Goal: Check status: Check status

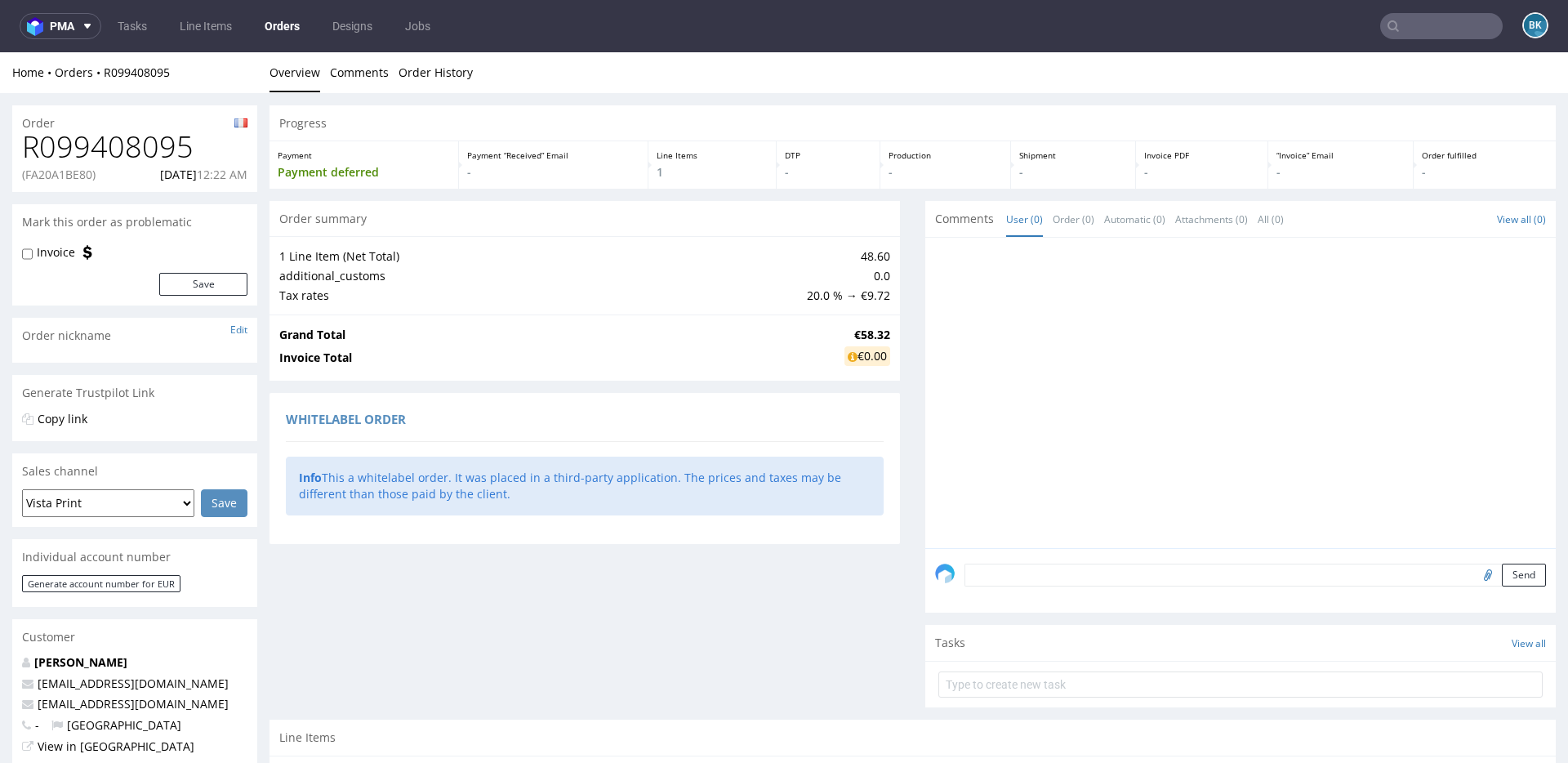
scroll to position [4, 0]
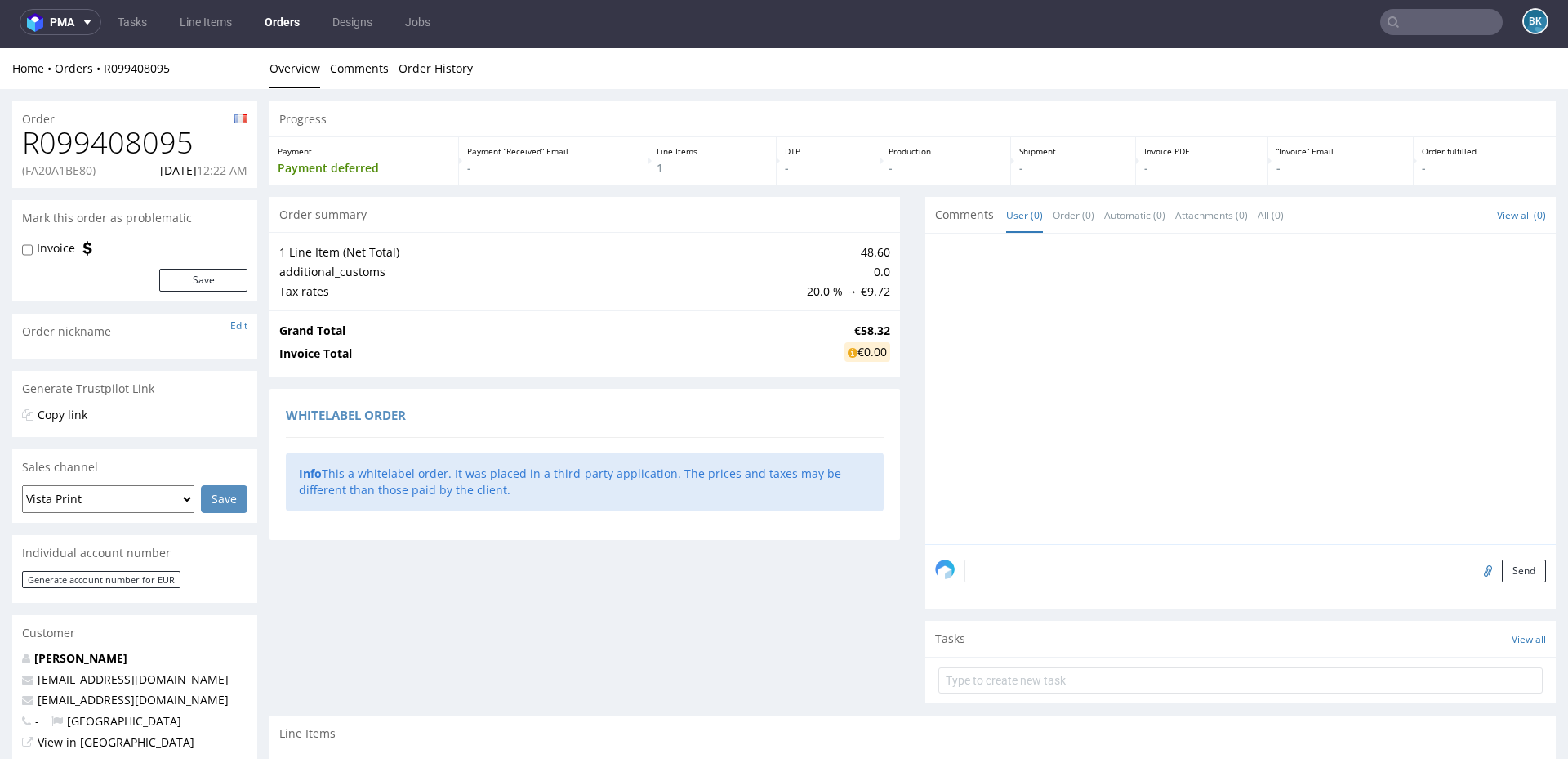
click at [1393, 35] on nav "pma Tasks Line Items Orders Designs Jobs BK" at bounding box center [784, 22] width 1568 height 52
click at [1443, 28] on input "text" at bounding box center [1441, 22] width 123 height 26
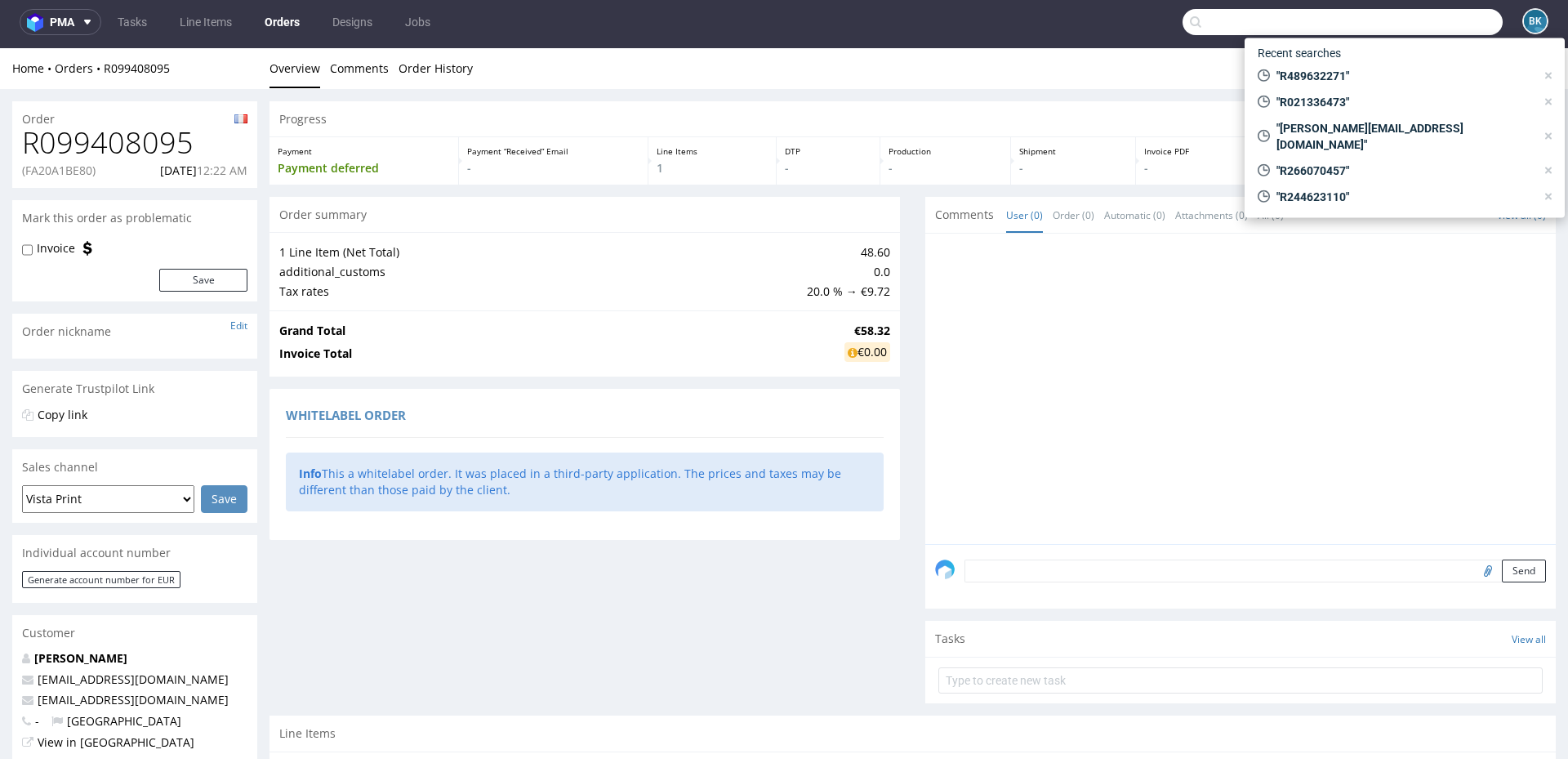
paste input "R248269496"
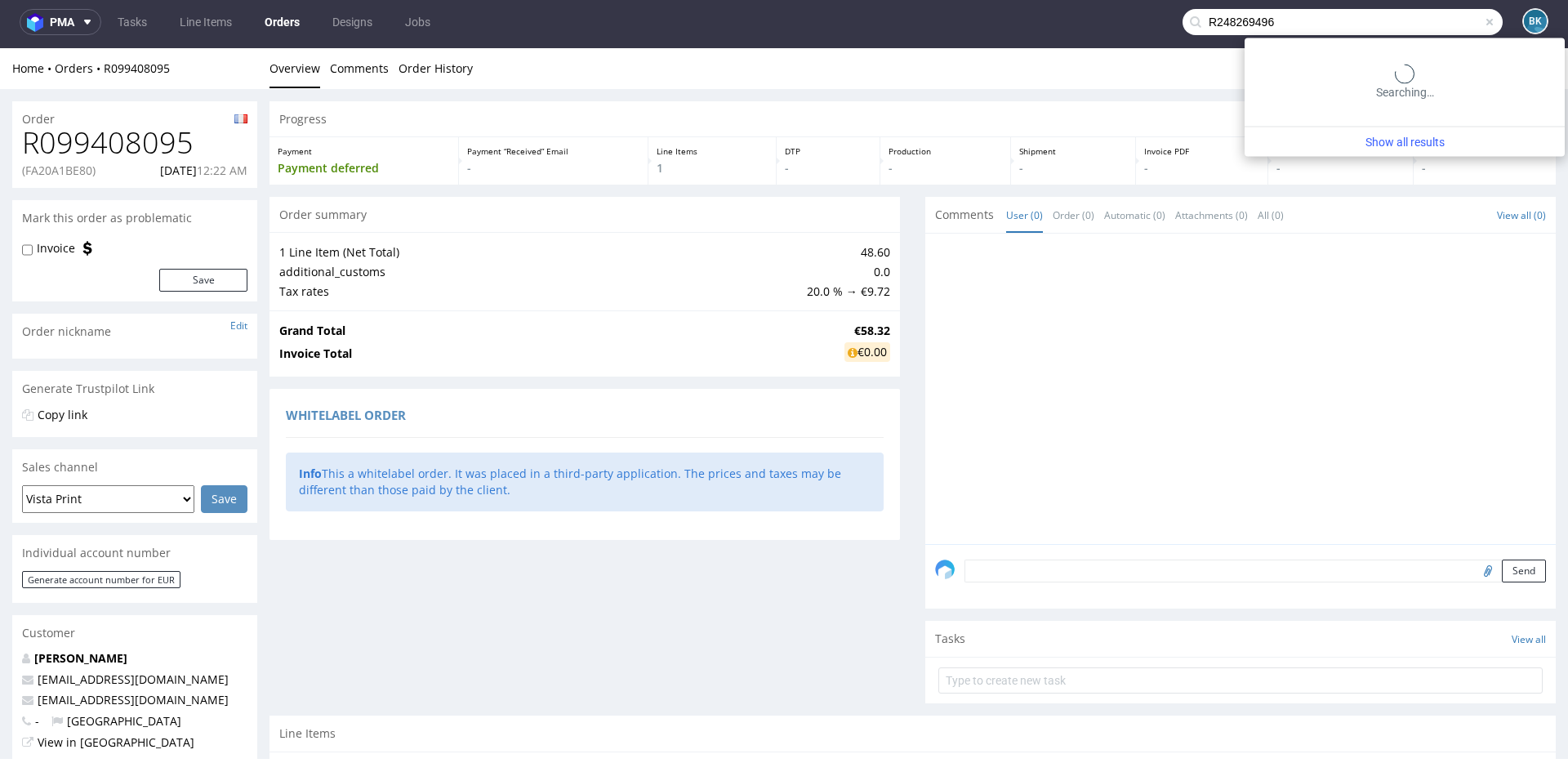
type input "R248269496"
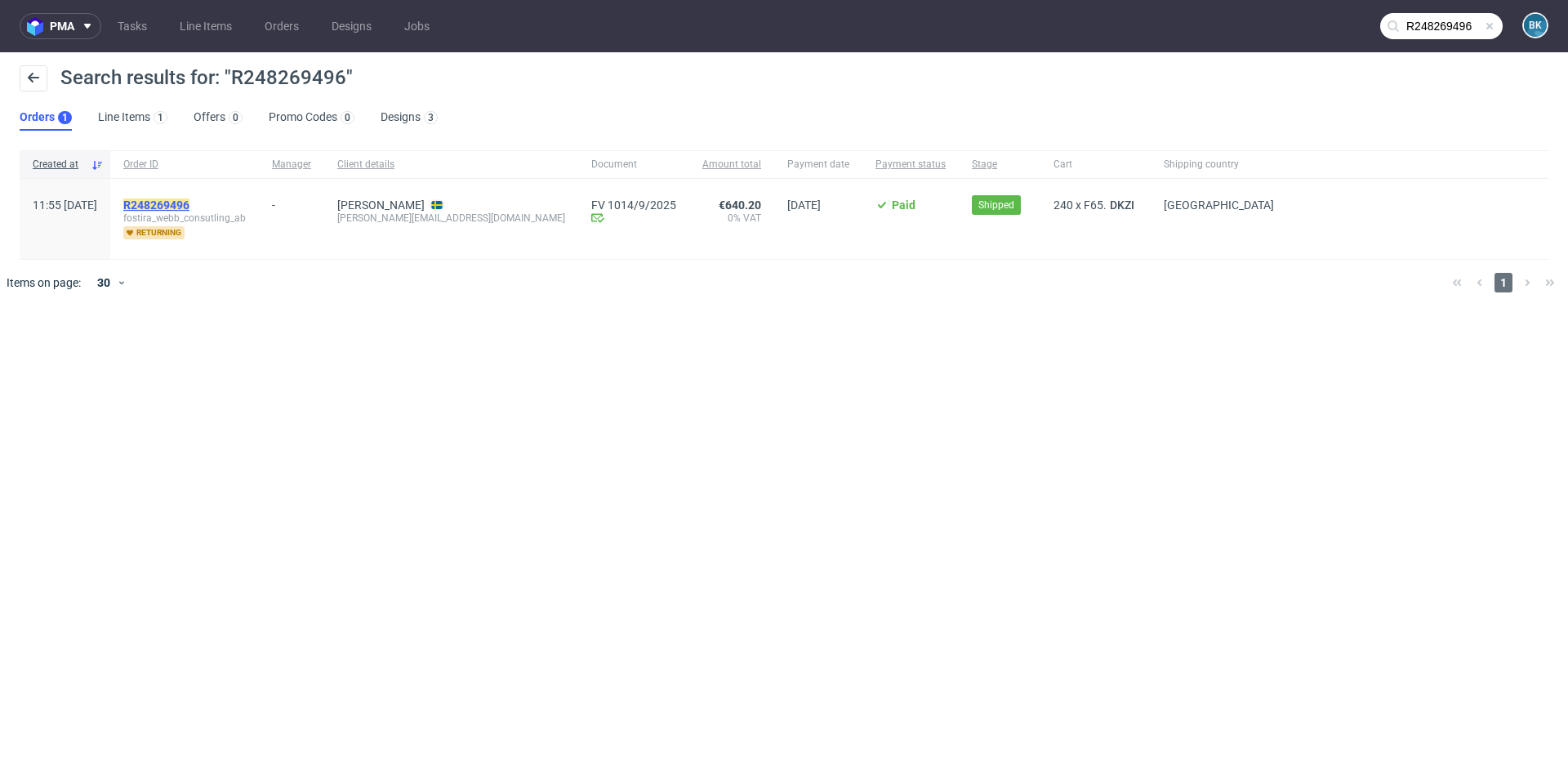
click at [189, 202] on mark "R248269496" at bounding box center [155, 205] width 66 height 13
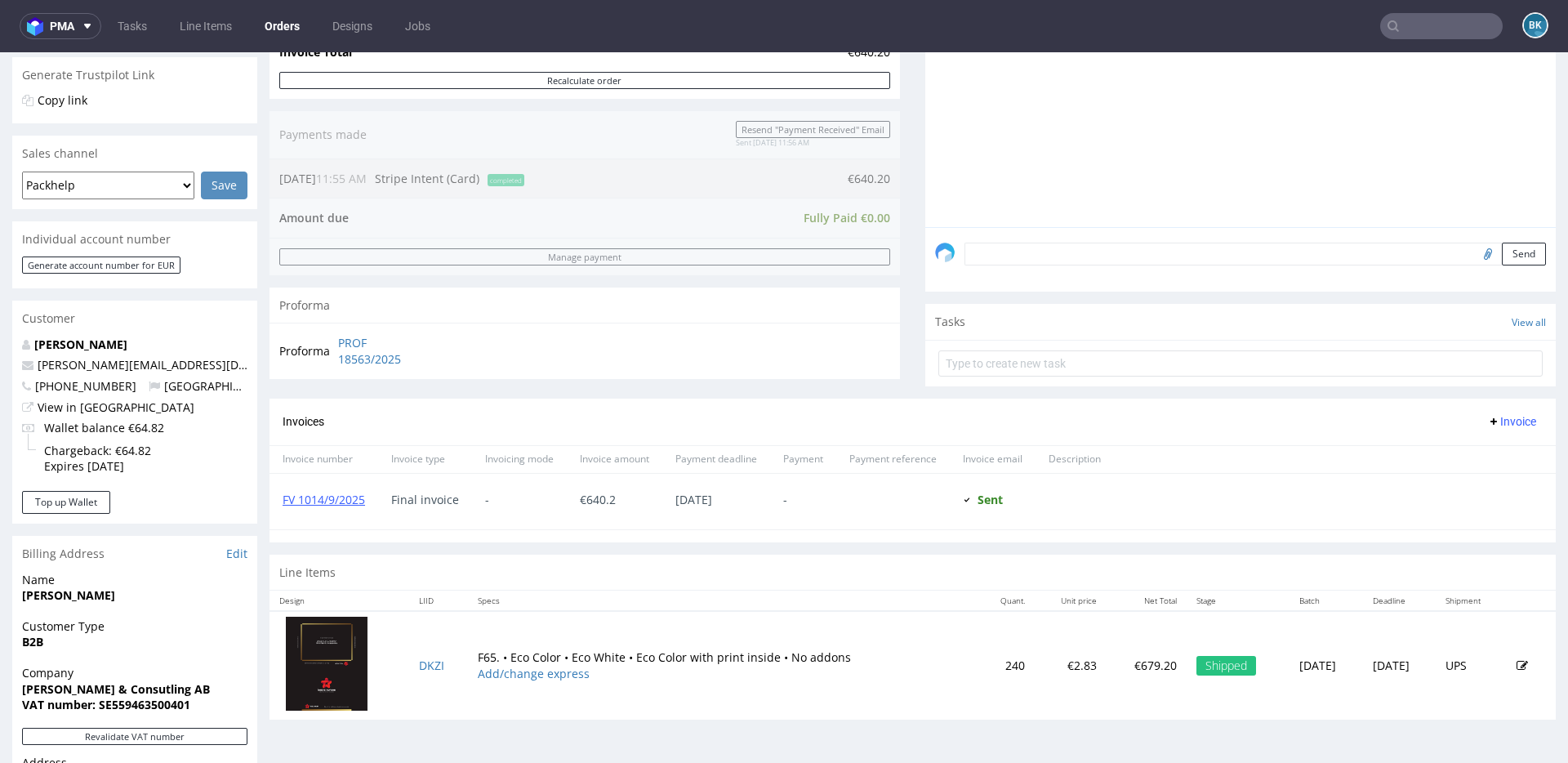
scroll to position [664, 0]
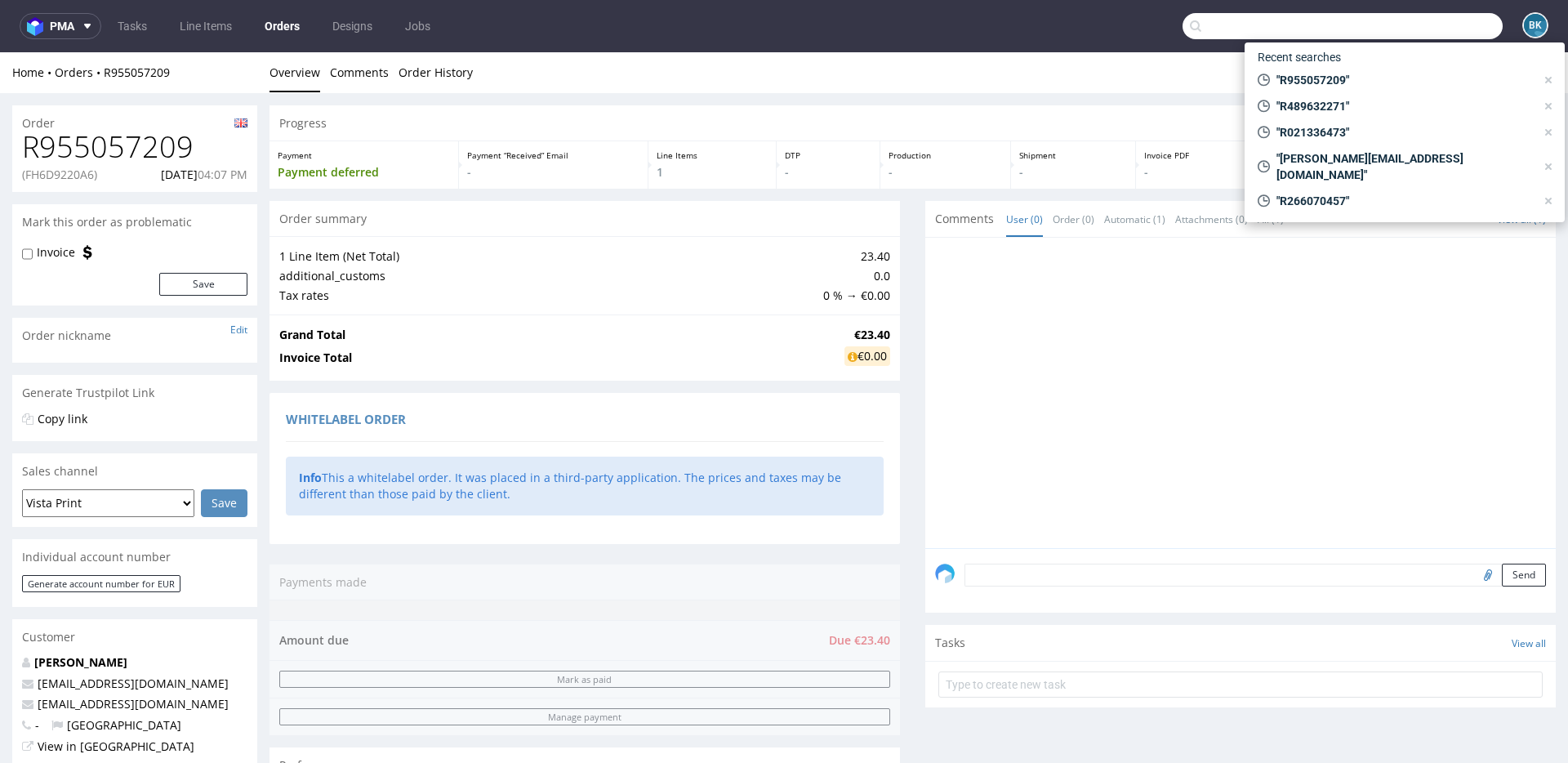
click at [1422, 24] on input "text" at bounding box center [1343, 26] width 320 height 26
paste input "gustav@fostira.se"
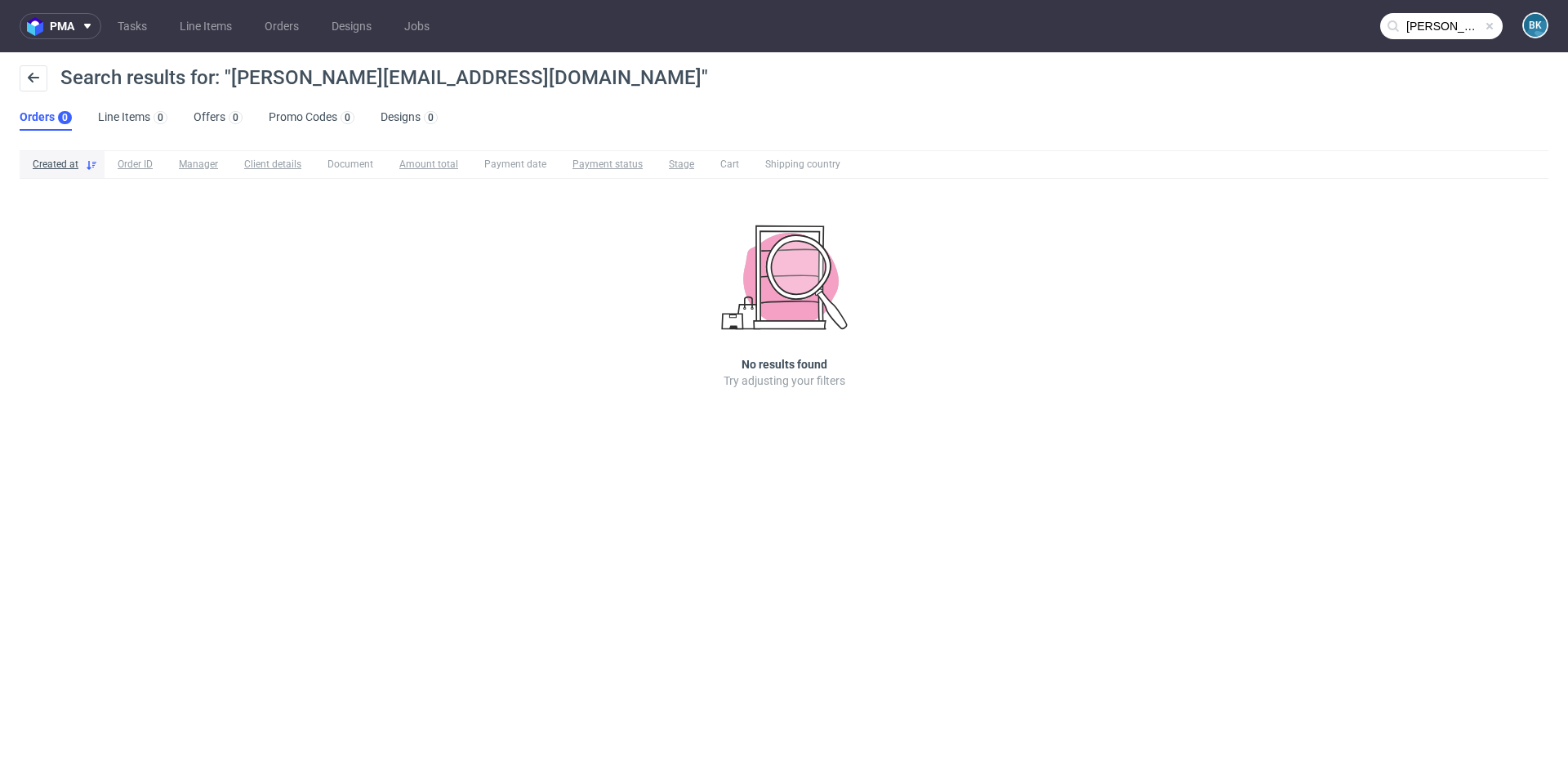
click at [1445, 23] on input "gustav@fostira.se" at bounding box center [1441, 26] width 123 height 26
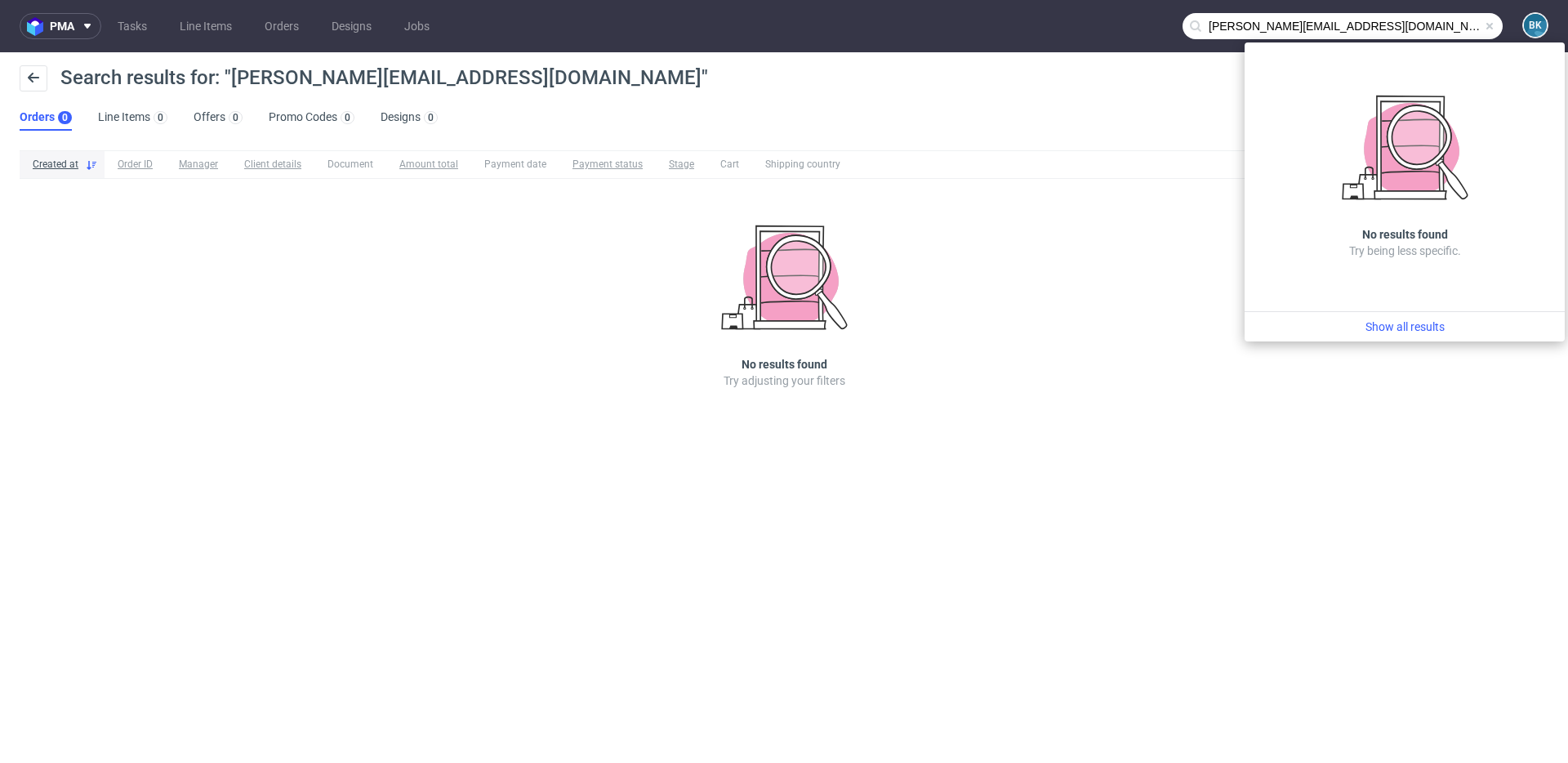
drag, startPoint x: 1240, startPoint y: 28, endPoint x: 1156, endPoint y: 25, distance: 84.1
click at [1156, 25] on nav "pma Tasks Line Items Orders Designs Jobs gustav@fostira.se BK" at bounding box center [784, 26] width 1568 height 52
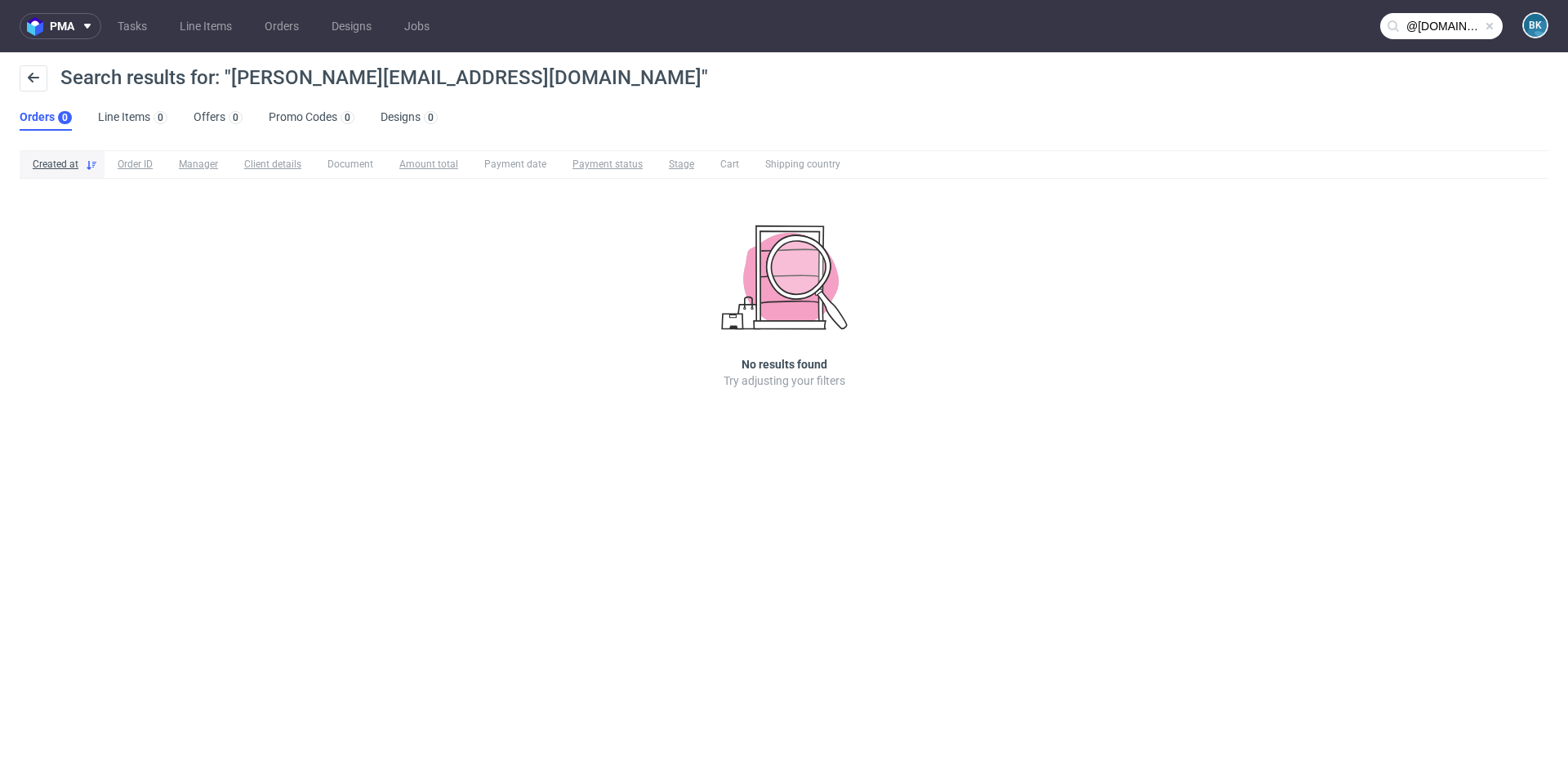
type input "@fostira.se"
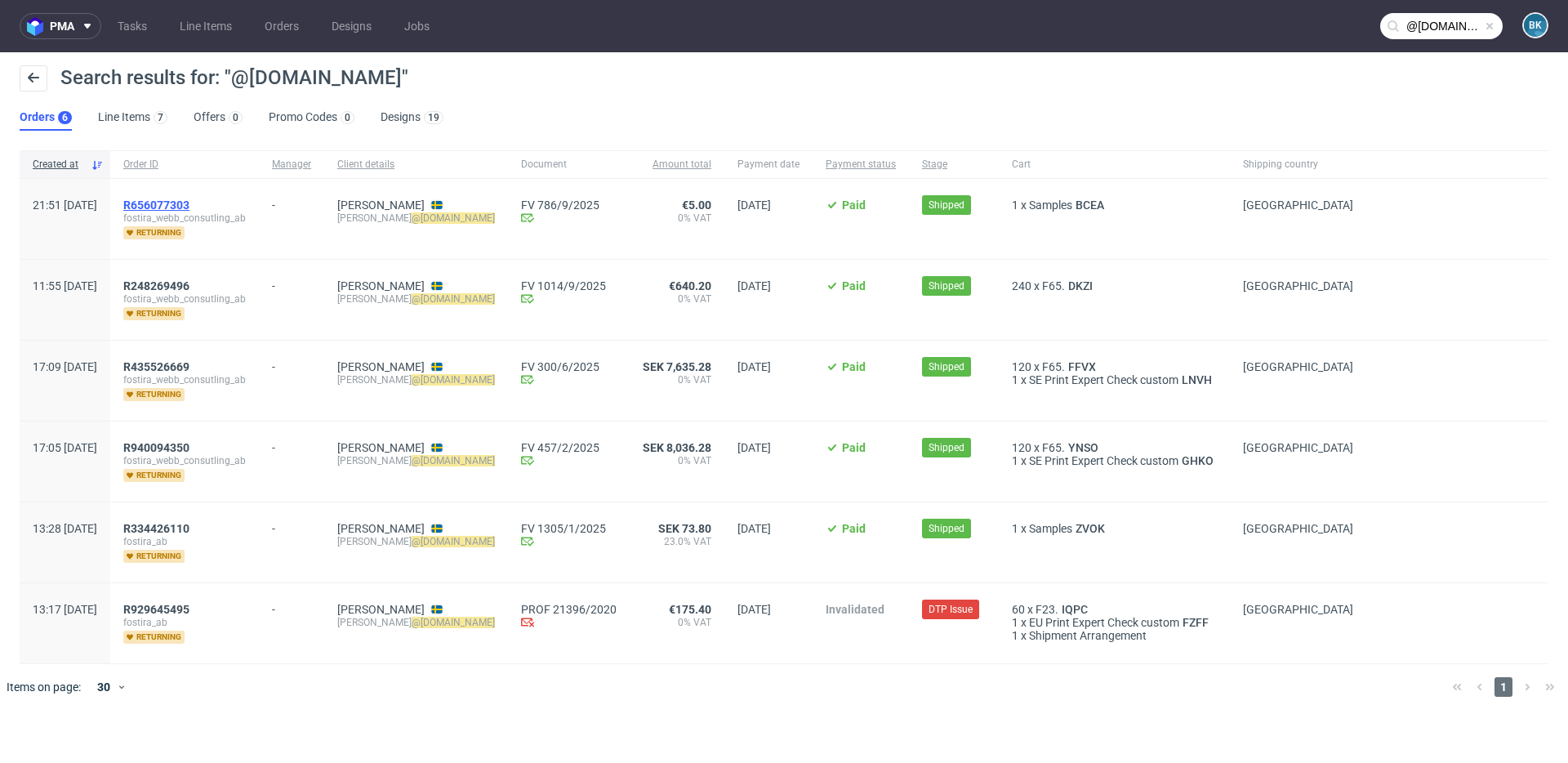
click at [189, 202] on span "R656077303" at bounding box center [155, 205] width 66 height 13
click at [189, 286] on span "R248269496" at bounding box center [155, 286] width 66 height 13
click at [189, 364] on span "R435526669" at bounding box center [155, 367] width 66 height 13
click at [189, 445] on span "R940094350" at bounding box center [155, 448] width 66 height 13
click at [189, 524] on span "R334426110" at bounding box center [155, 528] width 66 height 13
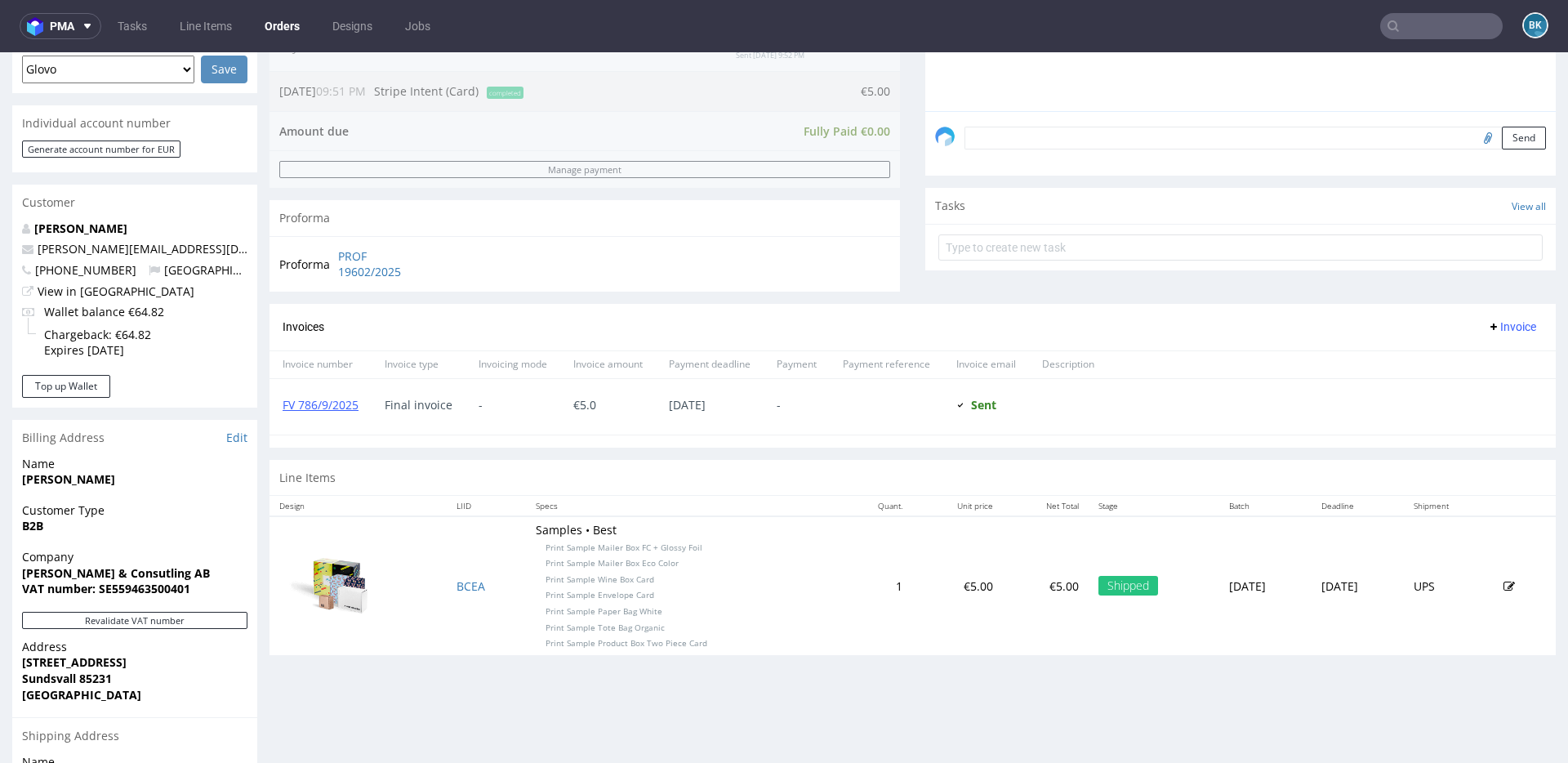
scroll to position [451, 0]
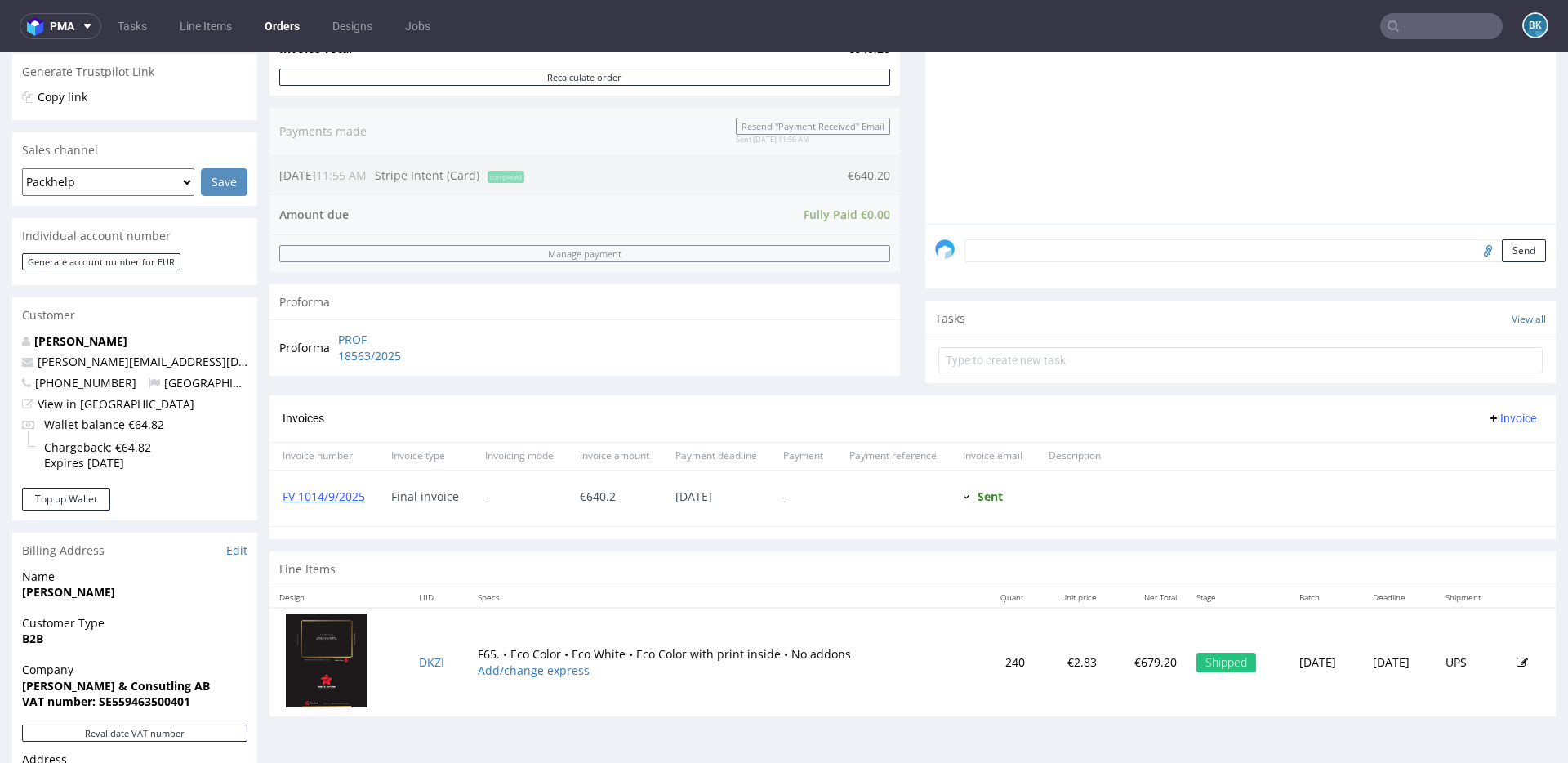
scroll to position [341, 0]
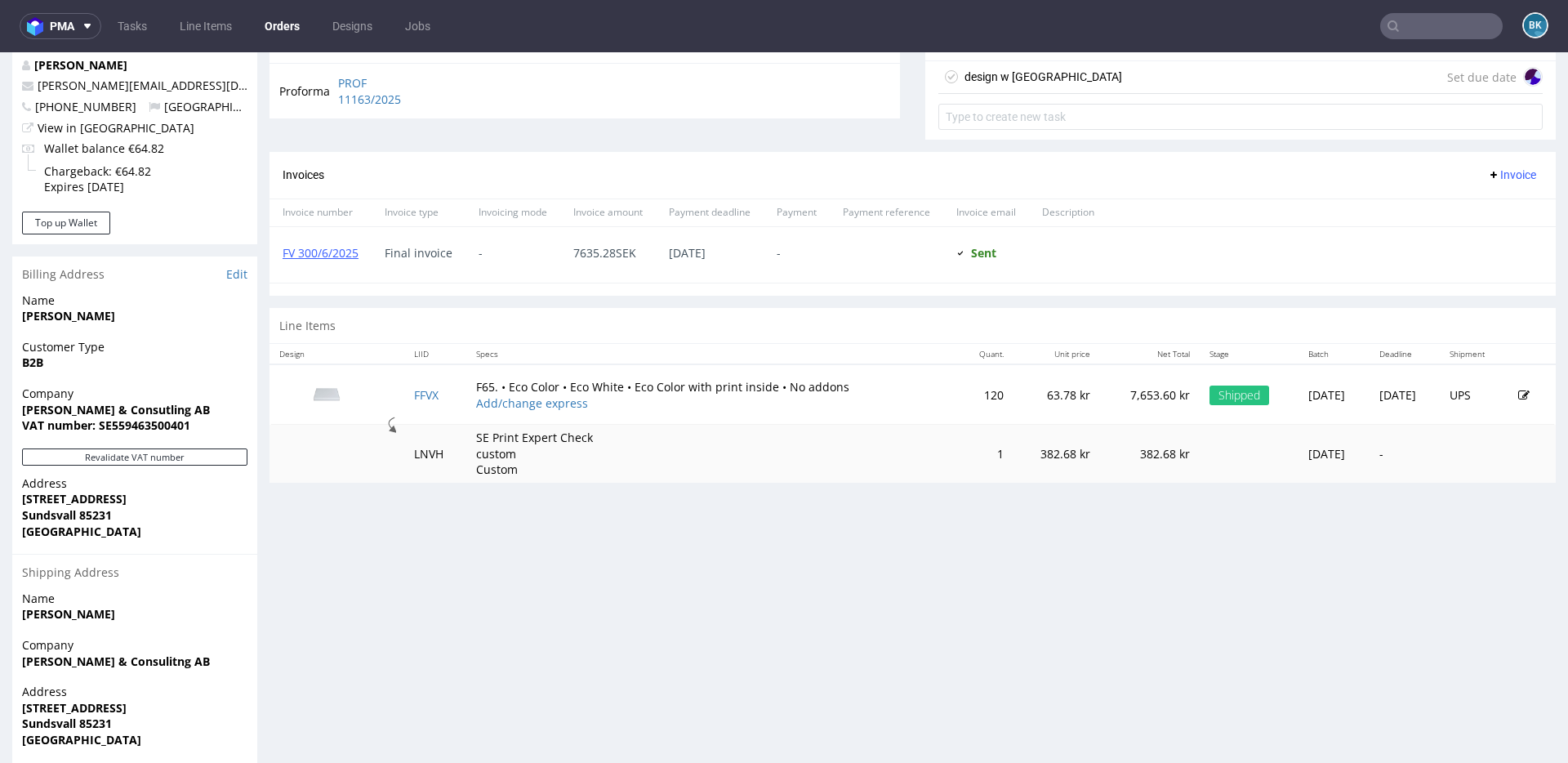
scroll to position [620, 0]
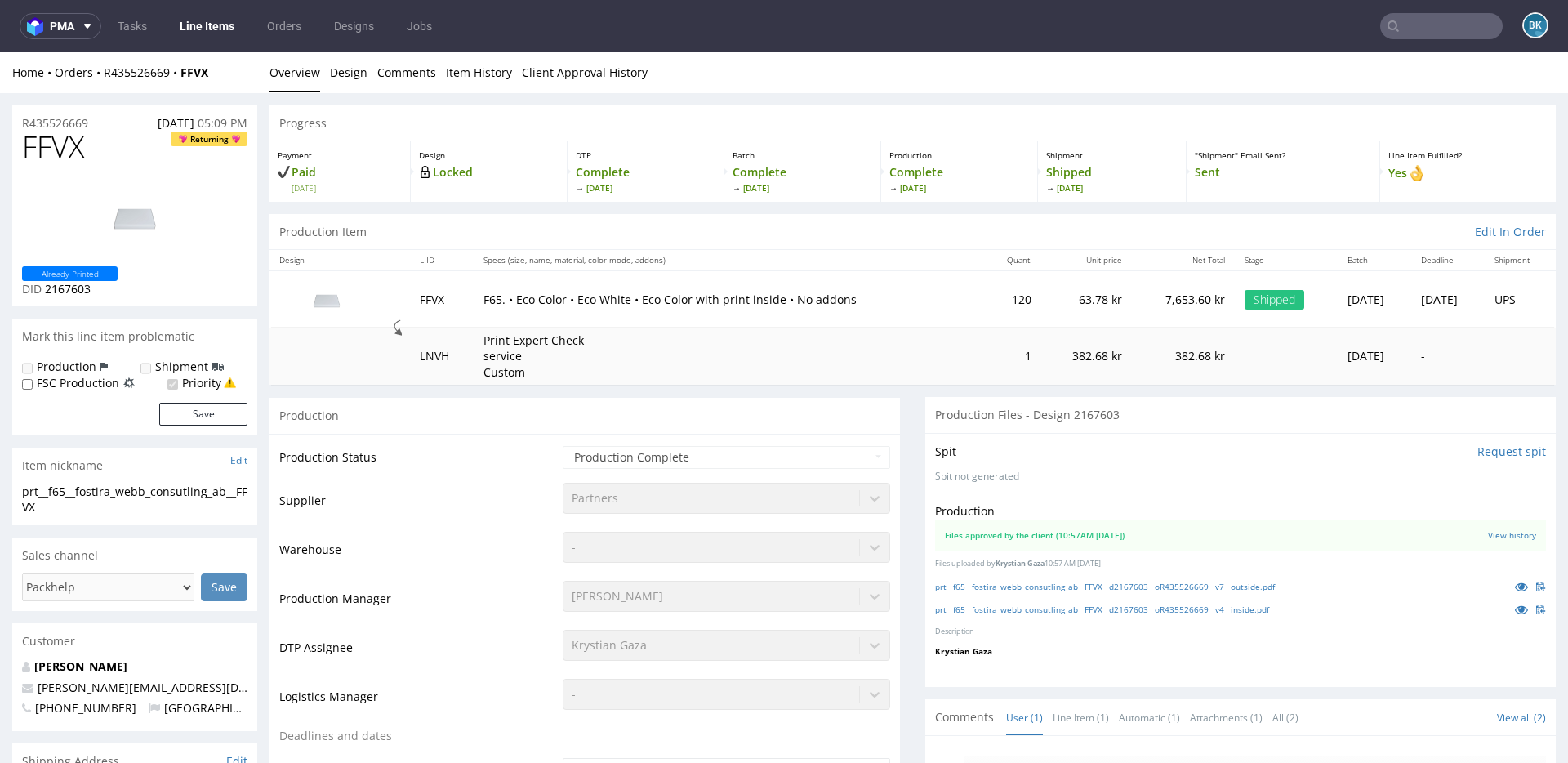
click at [61, 130] on span "FFVX" at bounding box center [53, 146] width 62 height 33
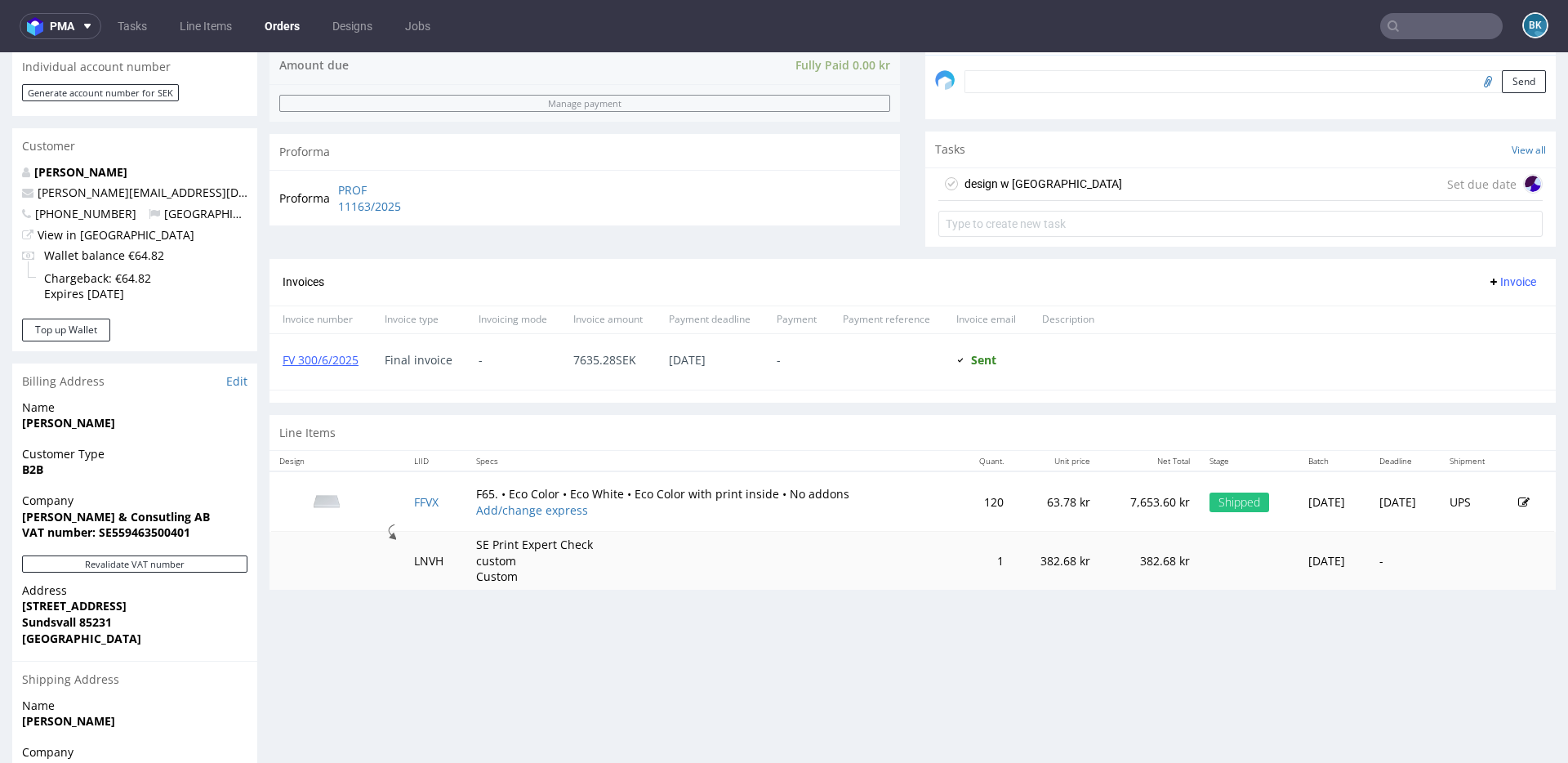
scroll to position [508, 0]
click at [320, 498] on img at bounding box center [327, 498] width 82 height 46
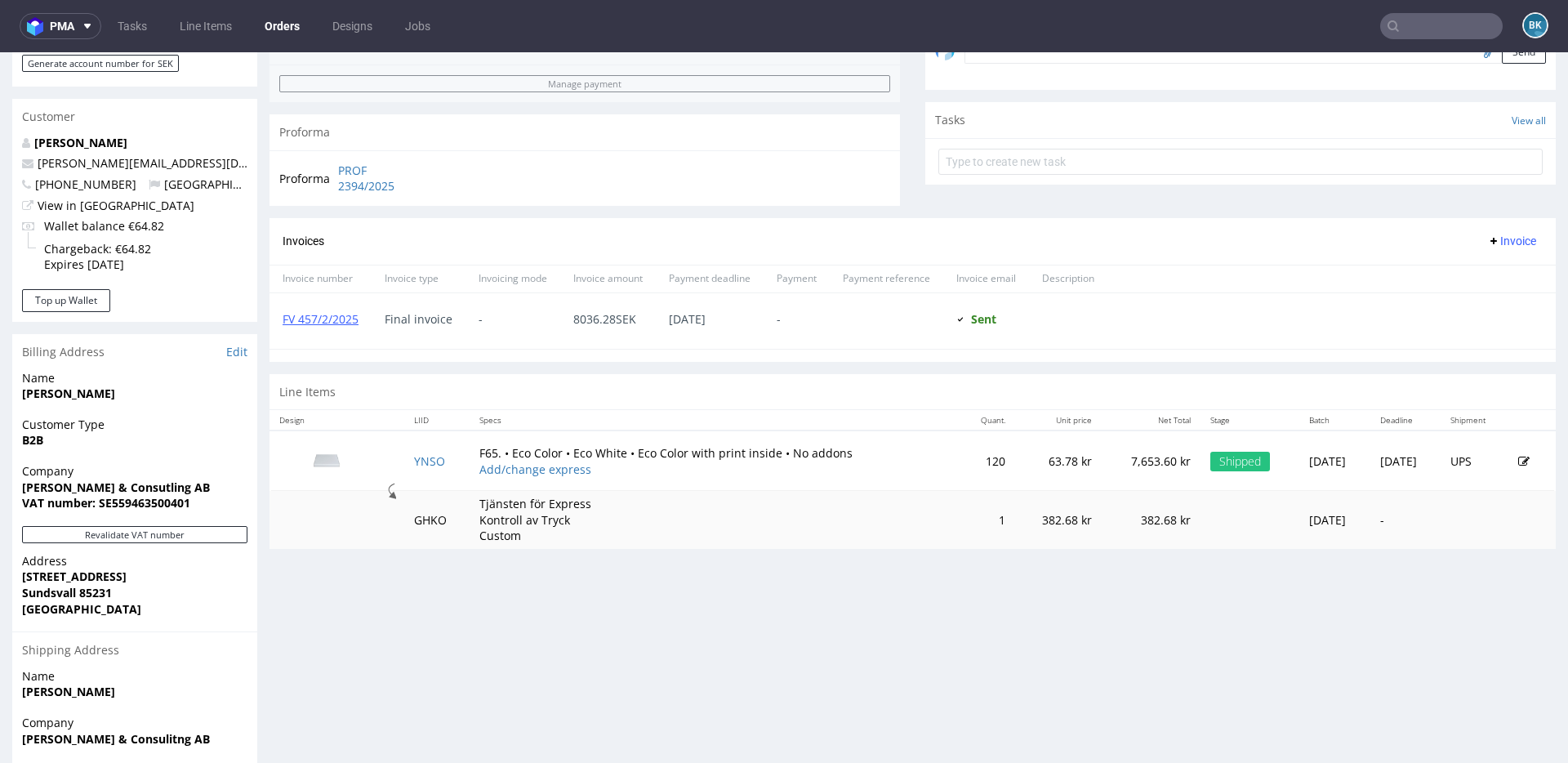
scroll to position [564, 0]
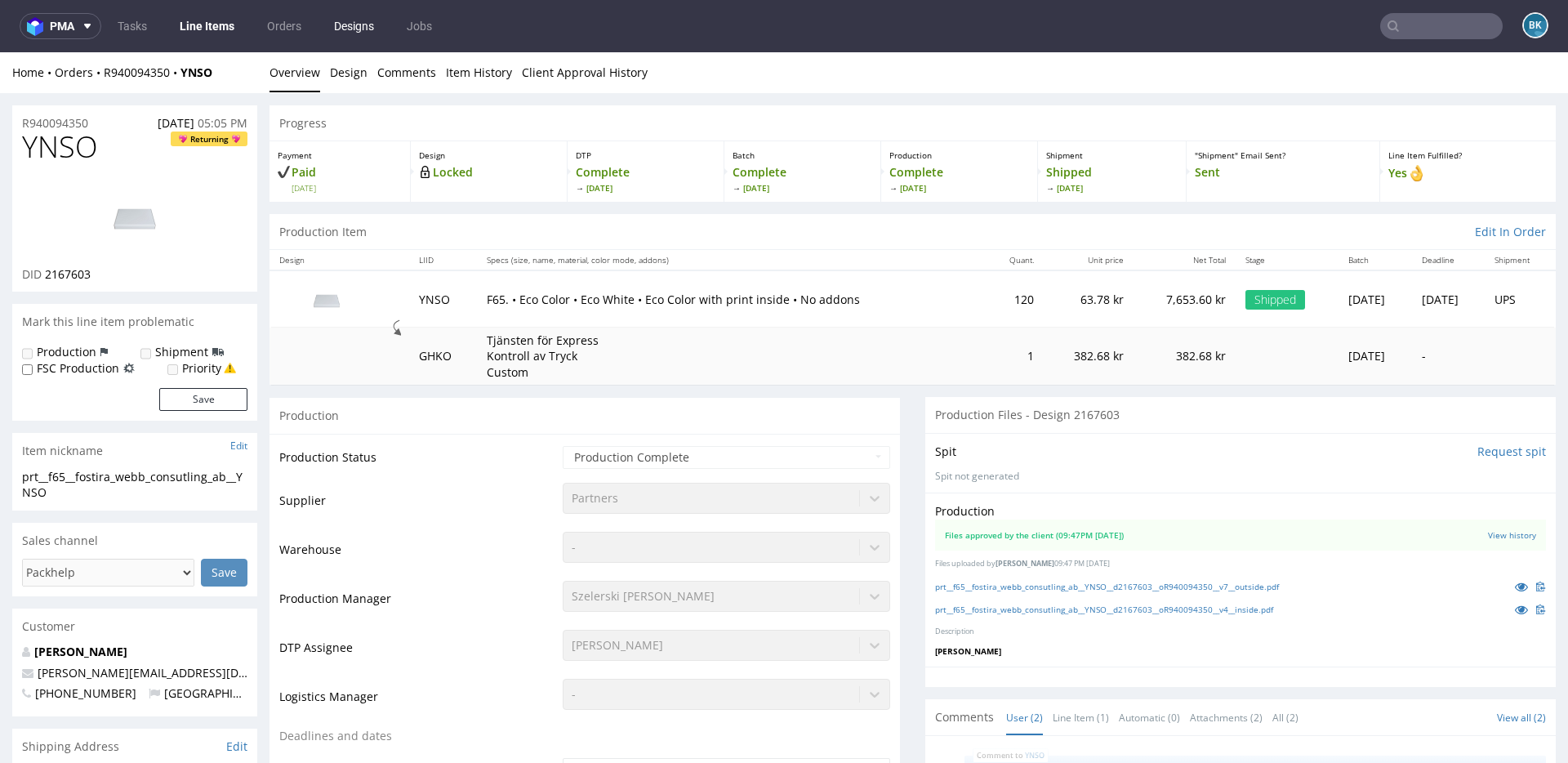
click at [344, 29] on link "Designs" at bounding box center [354, 26] width 60 height 26
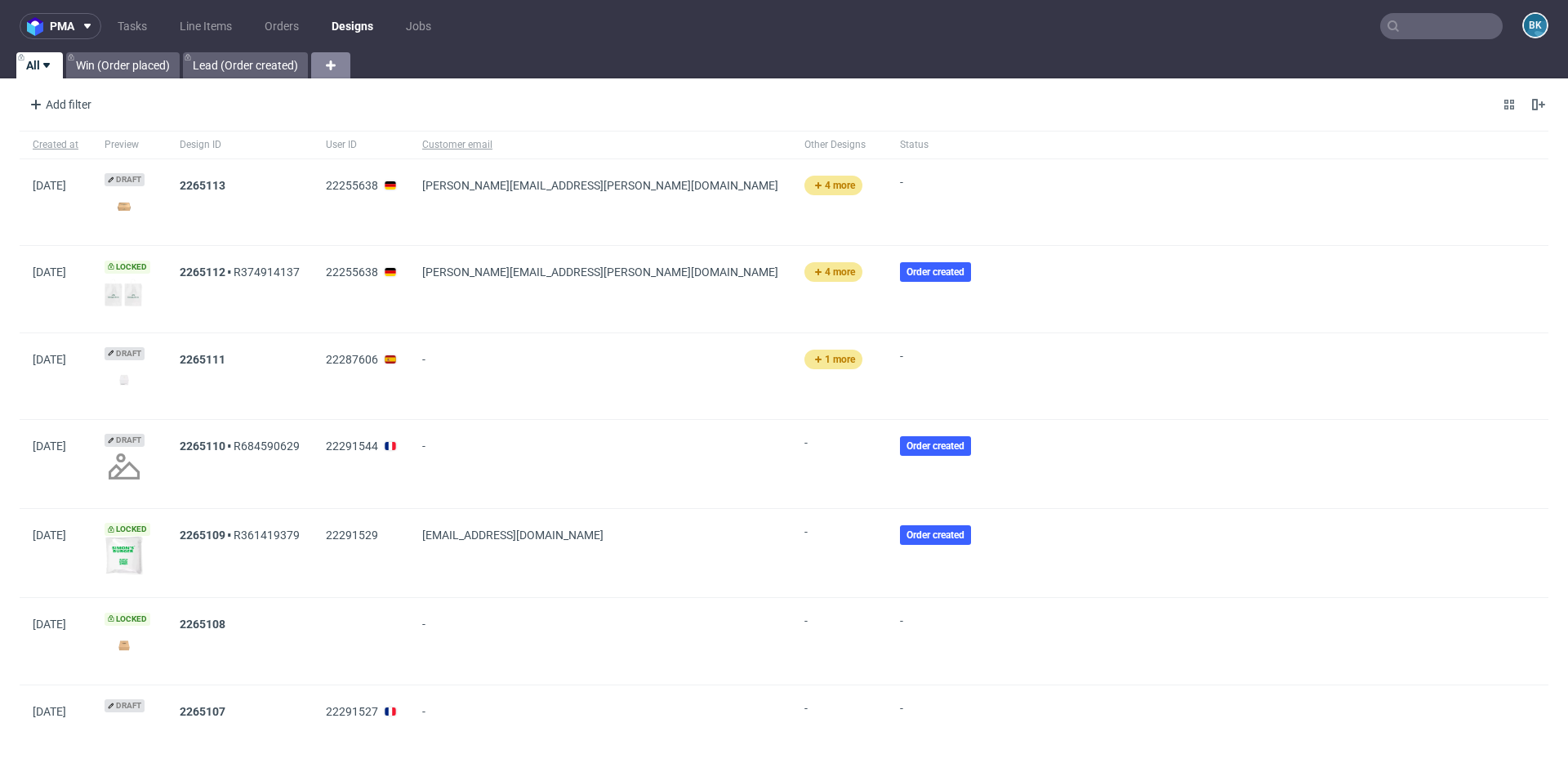
click at [338, 66] on icon at bounding box center [331, 65] width 20 height 20
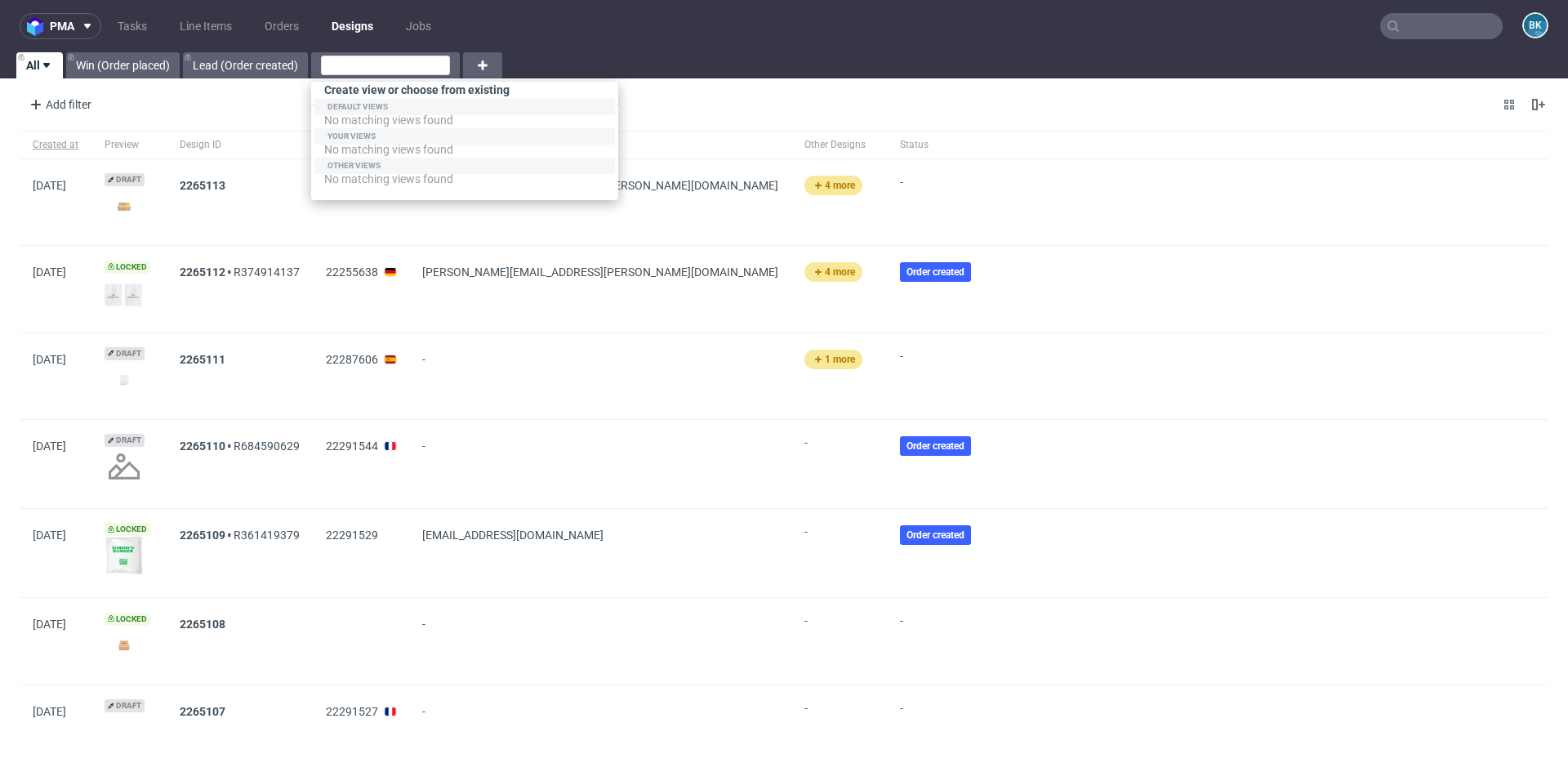
click at [508, 57] on div "All Win (Order placed) Lead (Order created)" at bounding box center [784, 65] width 1568 height 26
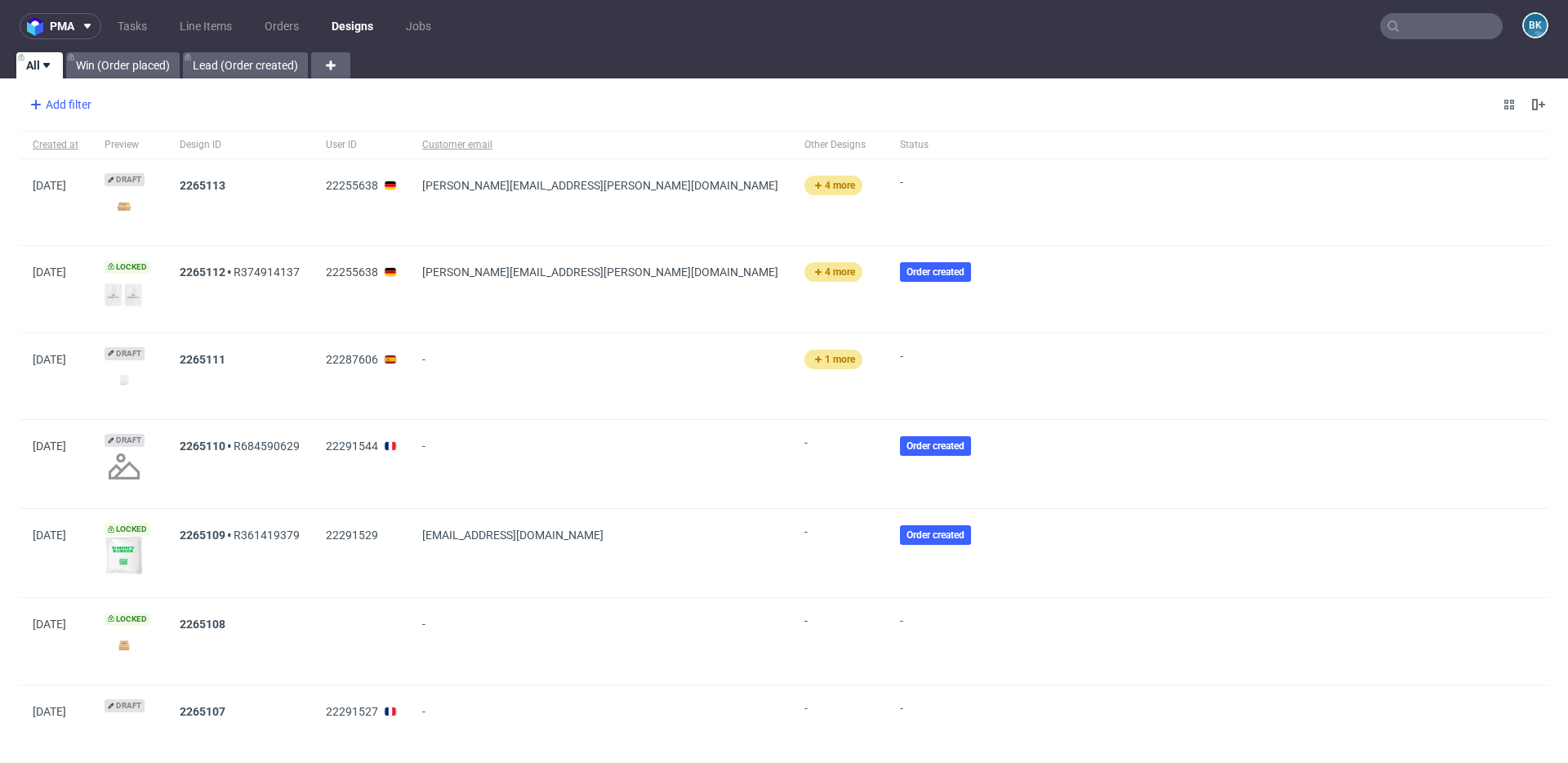
click at [76, 106] on div "Add filter" at bounding box center [59, 104] width 72 height 26
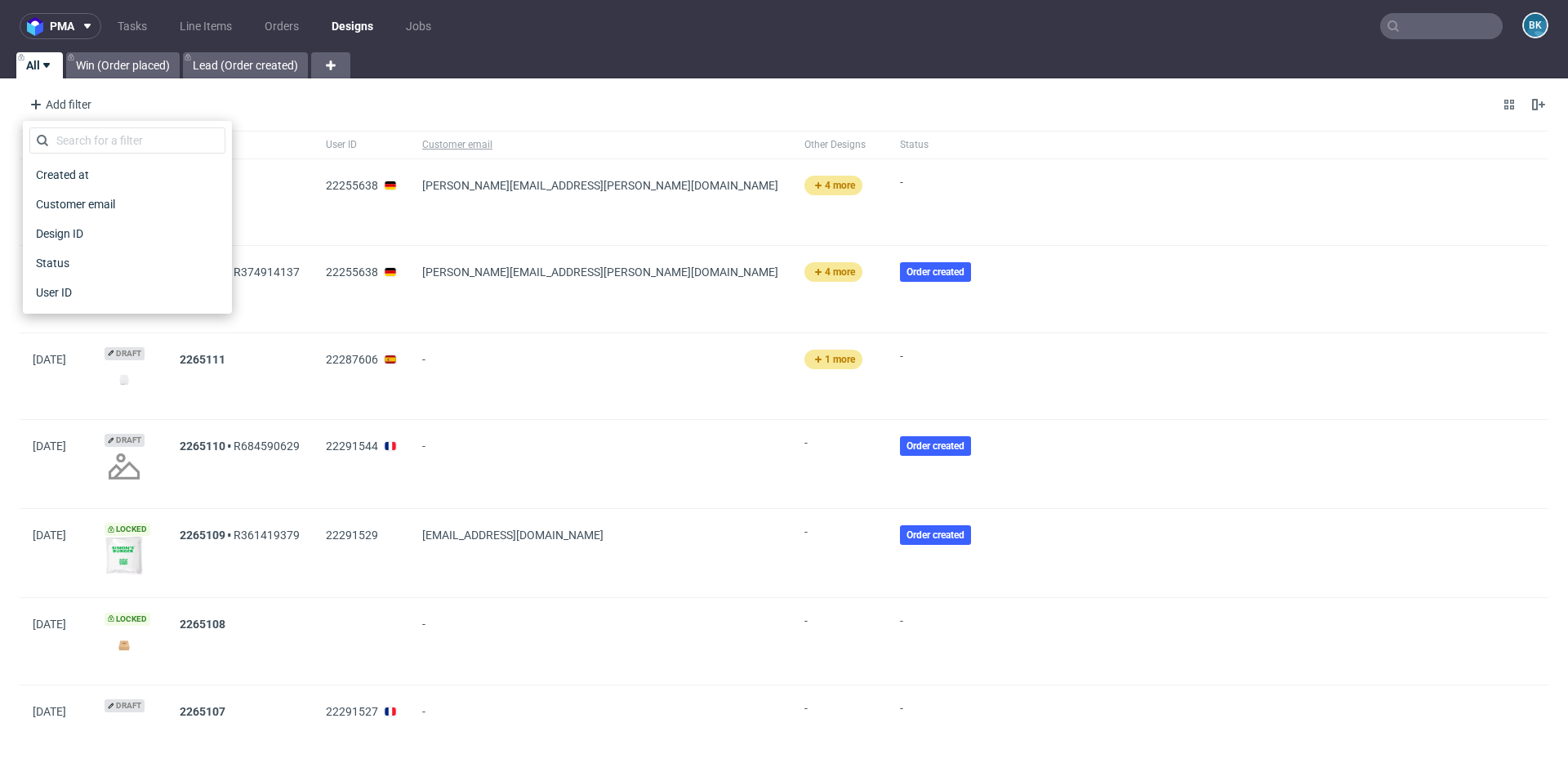
click at [398, 70] on div "All Win (Order placed) Lead (Order created)" at bounding box center [784, 65] width 1568 height 26
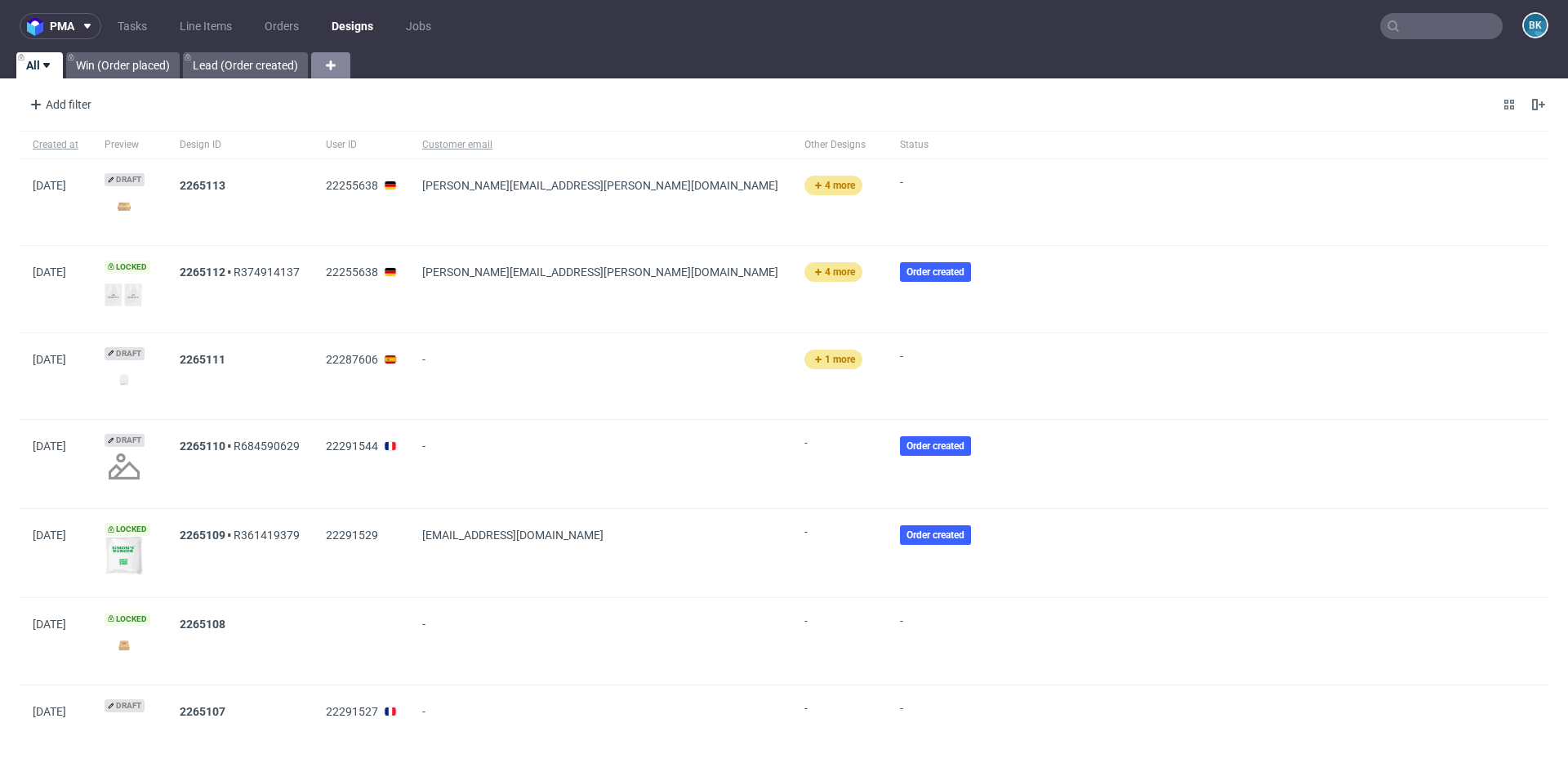
click at [323, 68] on icon at bounding box center [331, 65] width 20 height 20
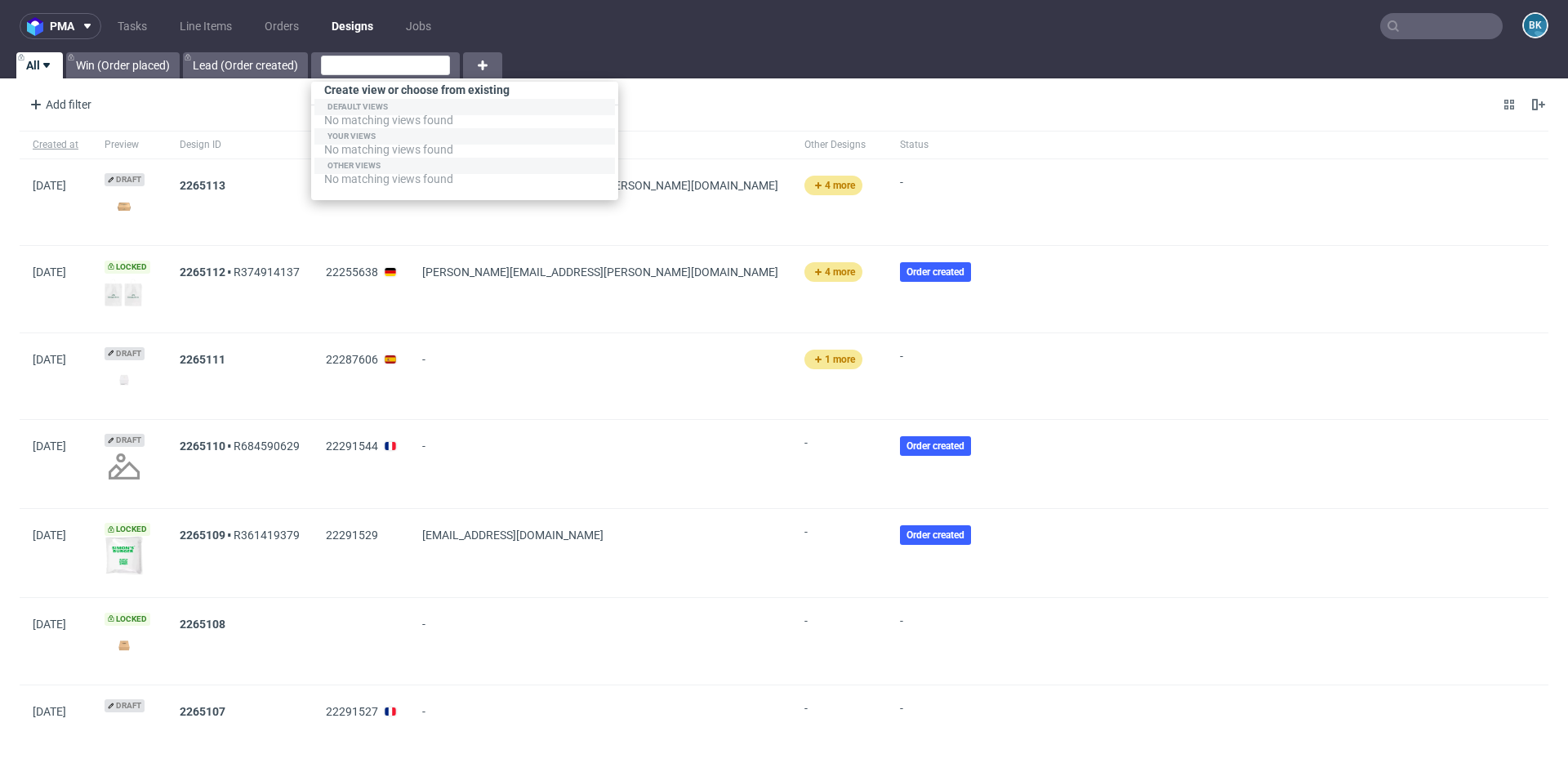
click at [556, 42] on nav "pma Tasks Line Items Orders Designs Jobs BK" at bounding box center [784, 26] width 1568 height 52
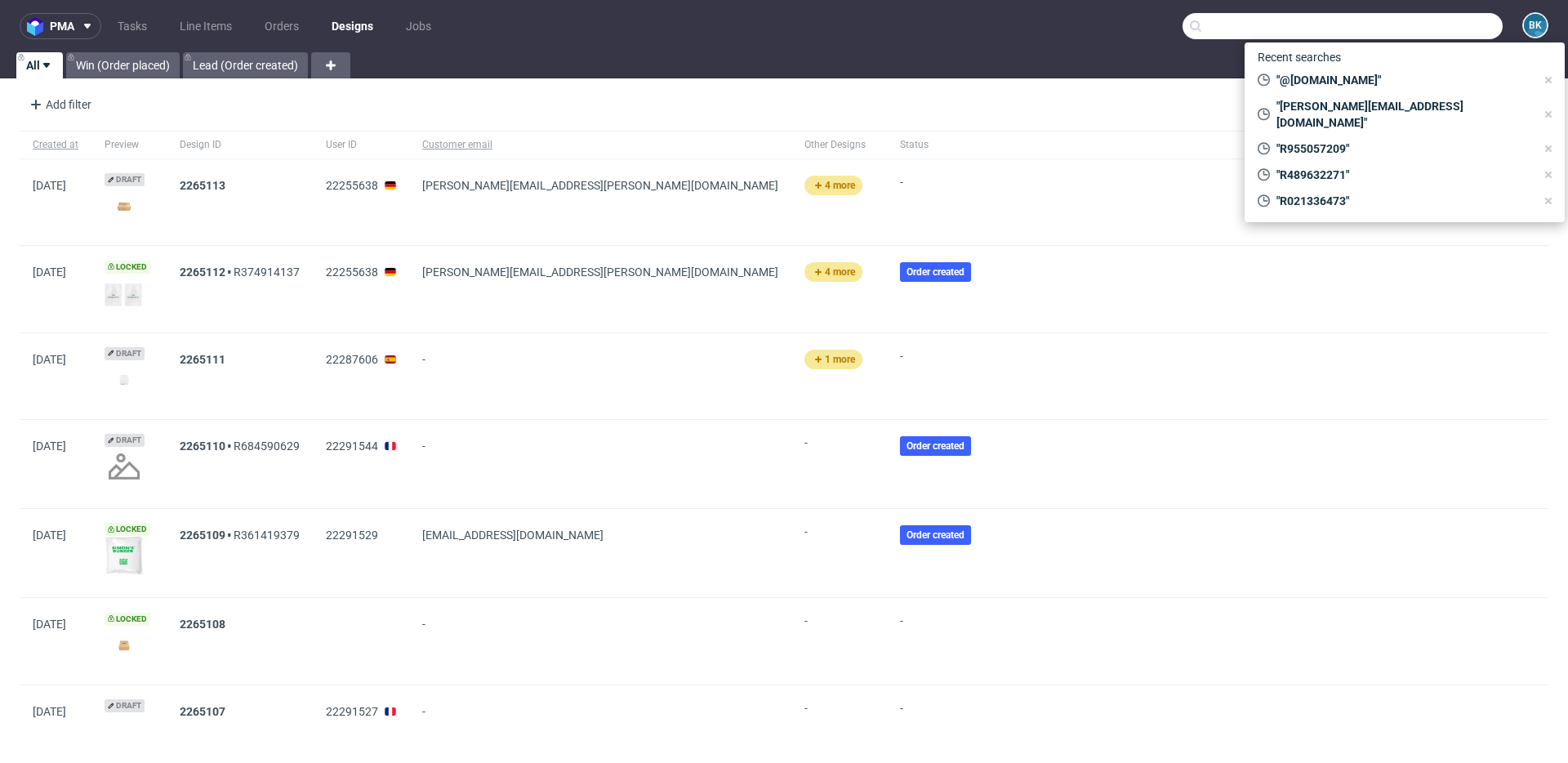
click at [1426, 25] on input "text" at bounding box center [1343, 26] width 320 height 26
paste input "R725026825"
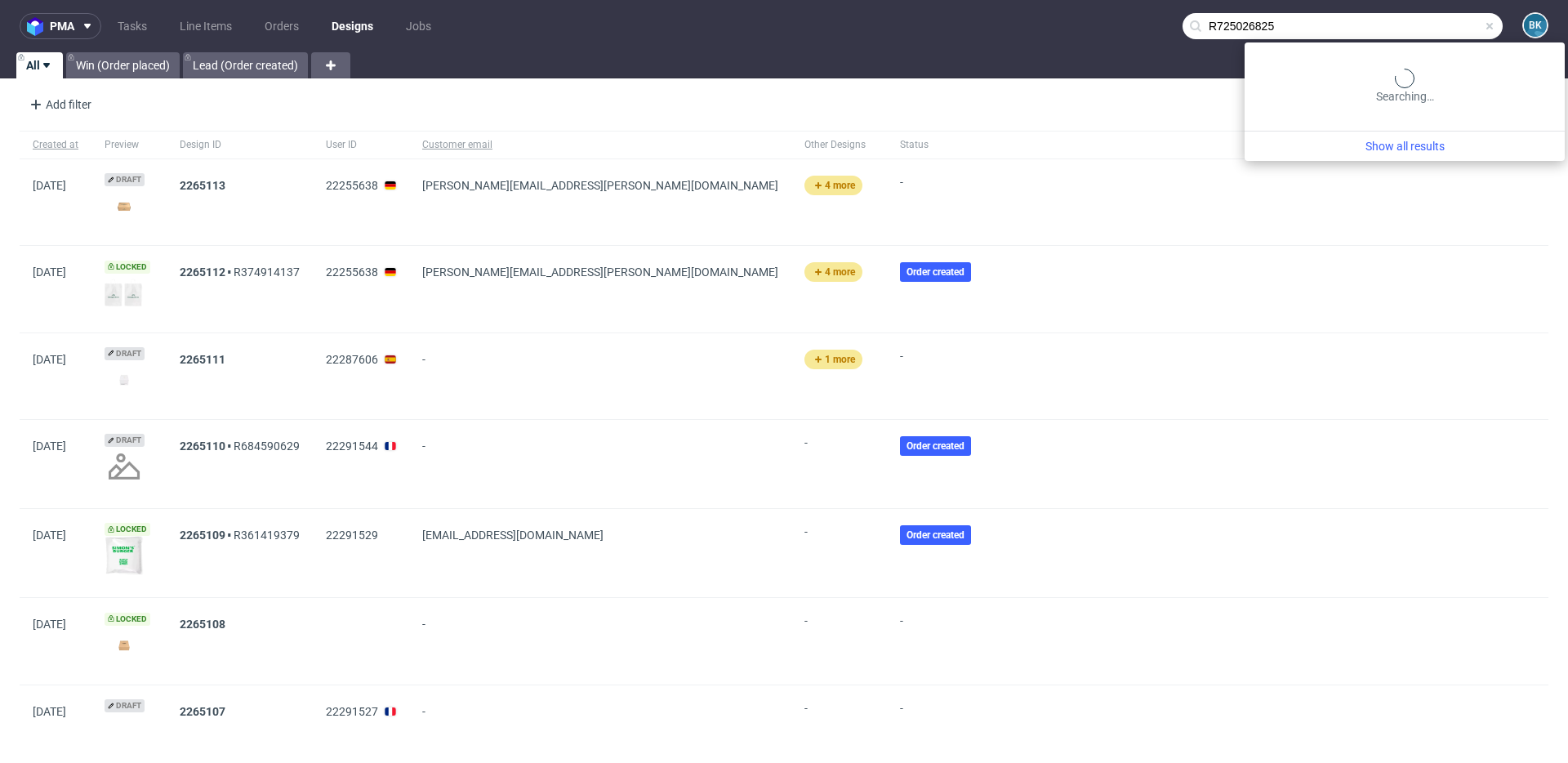
type input "R725026825"
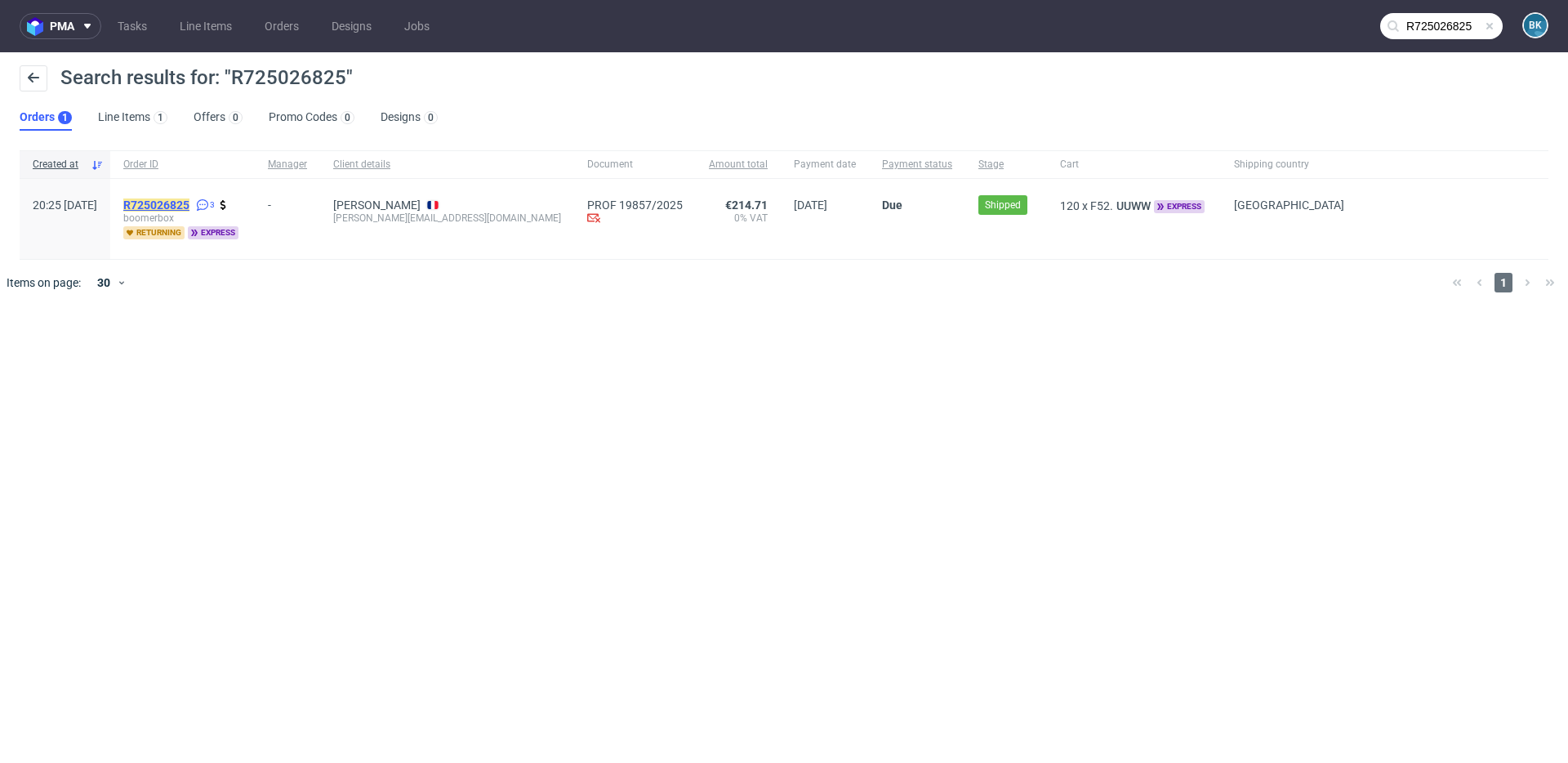
click at [189, 206] on mark "R725026825" at bounding box center [155, 205] width 66 height 13
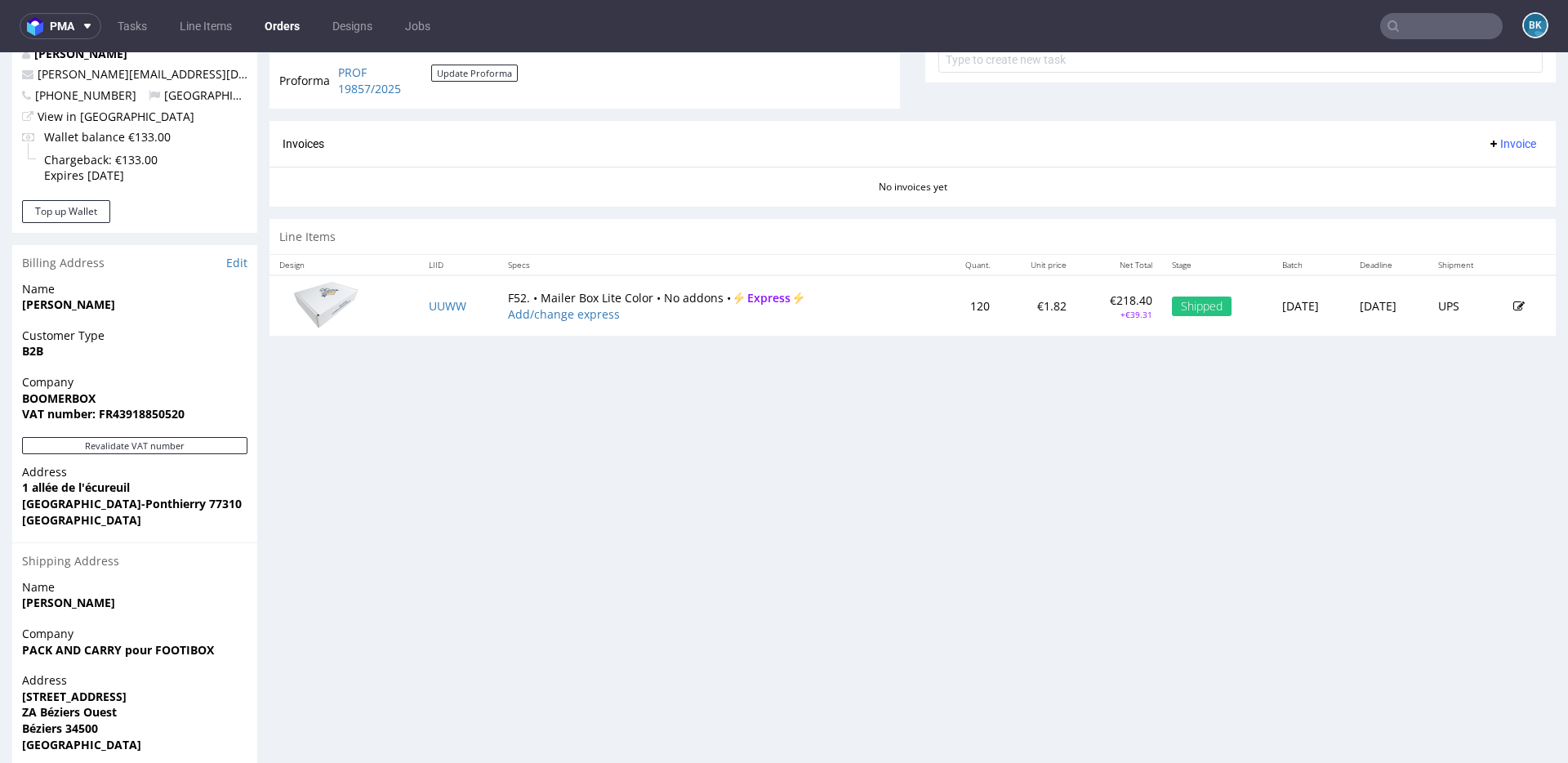
scroll to position [663, 0]
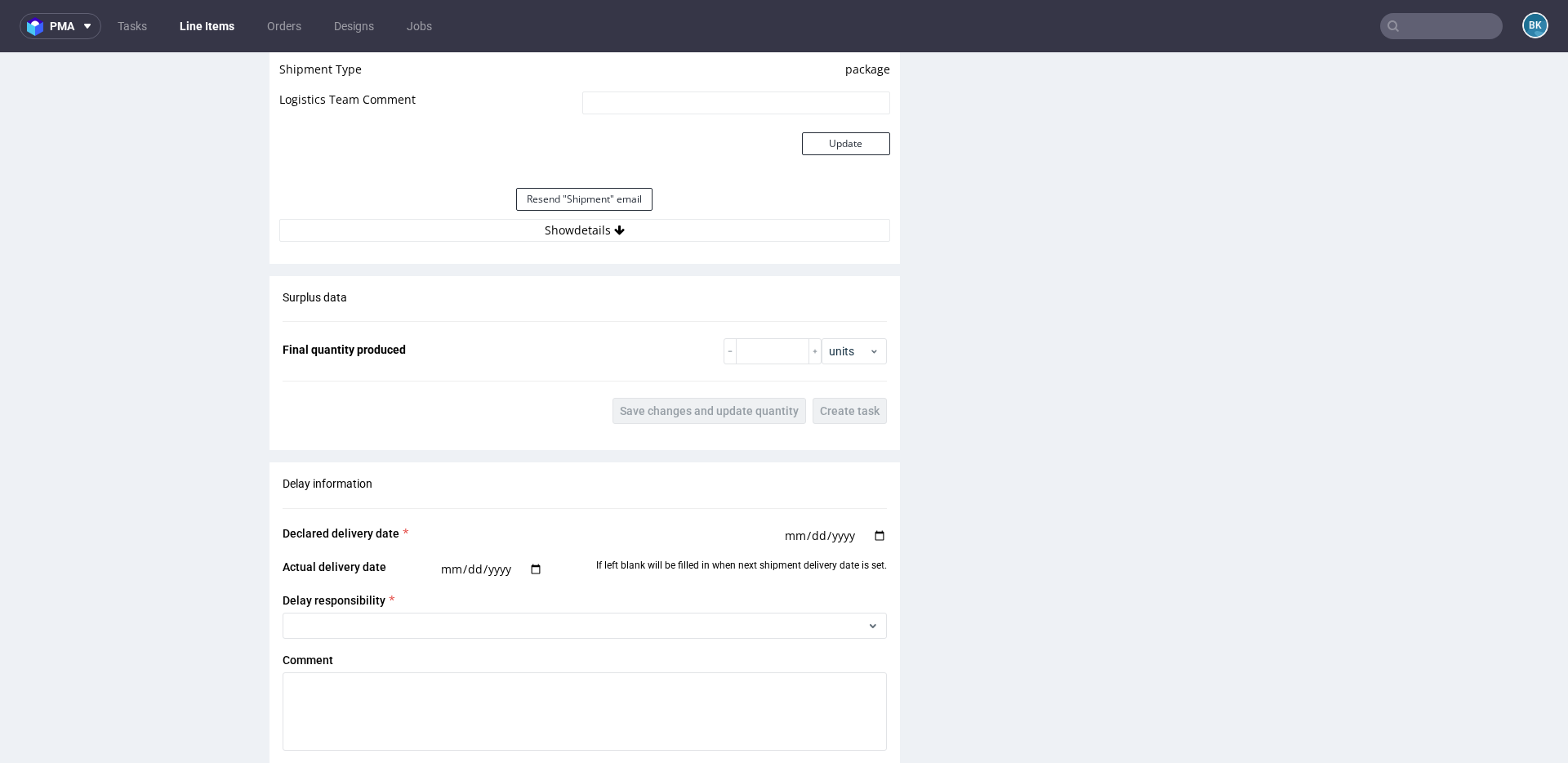
scroll to position [1729, 0]
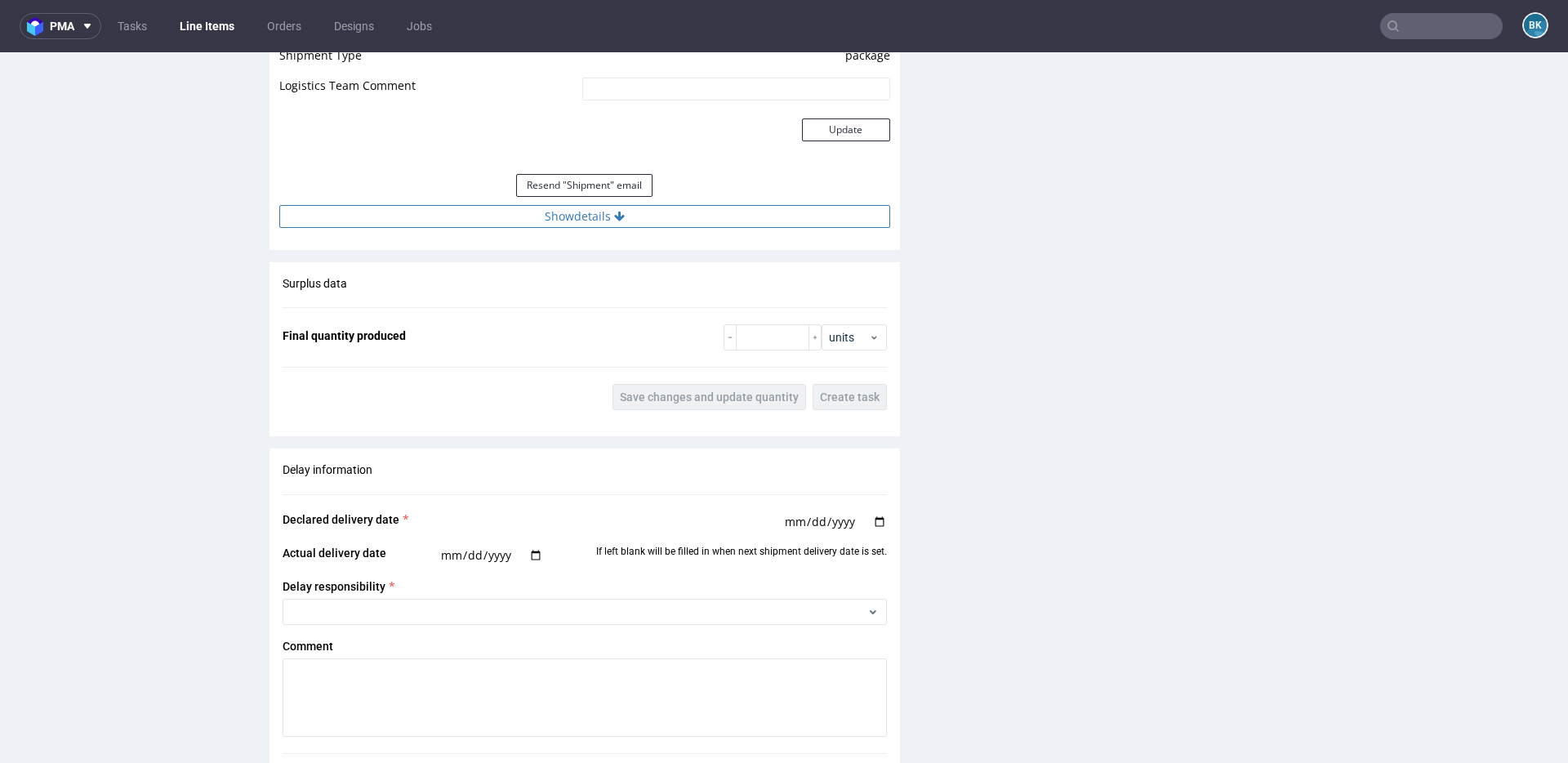
click at [590, 218] on button "Show details" at bounding box center [585, 216] width 611 height 23
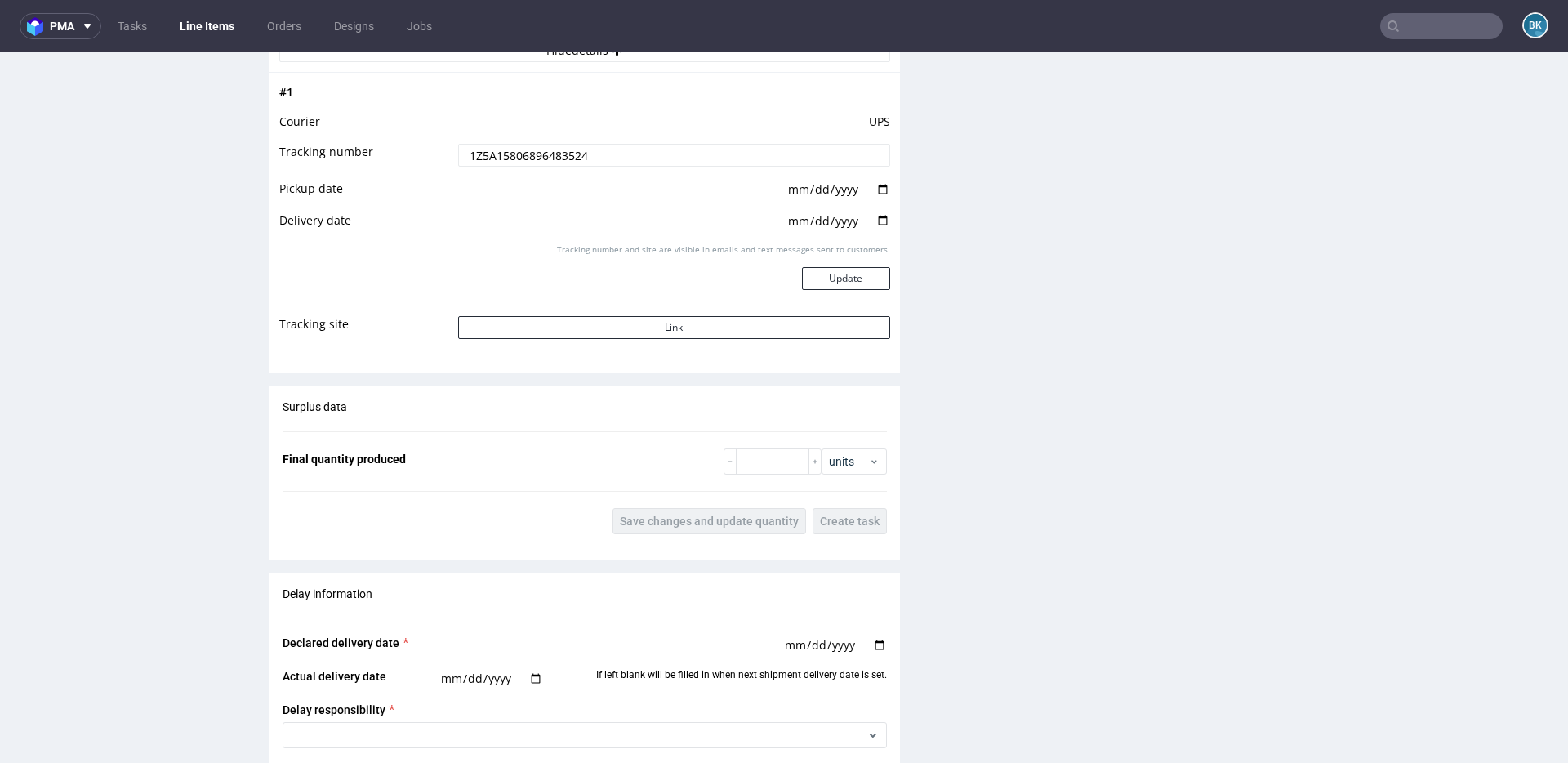
scroll to position [1922, 0]
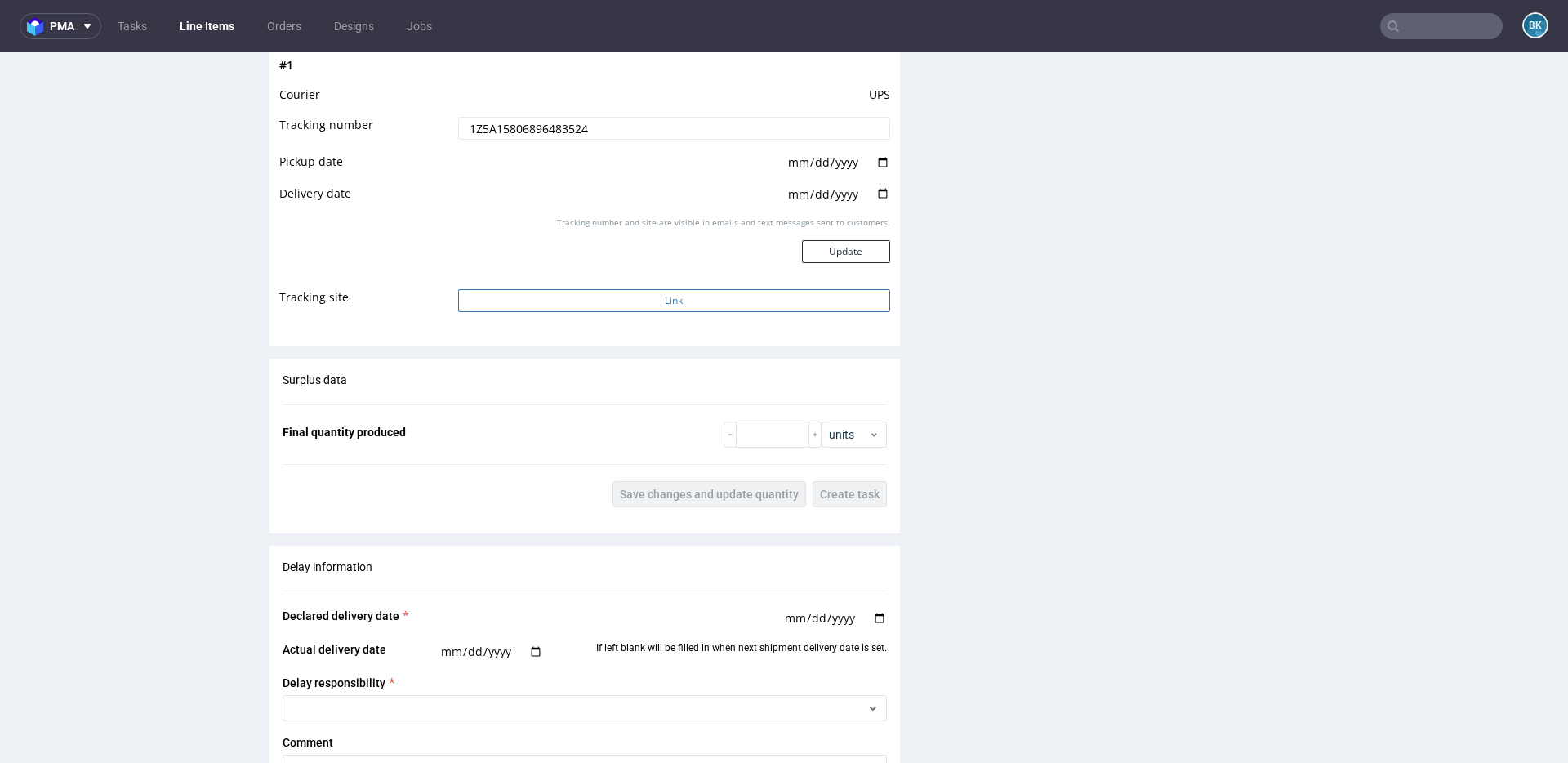
click at [649, 304] on button "Link" at bounding box center [674, 300] width 432 height 23
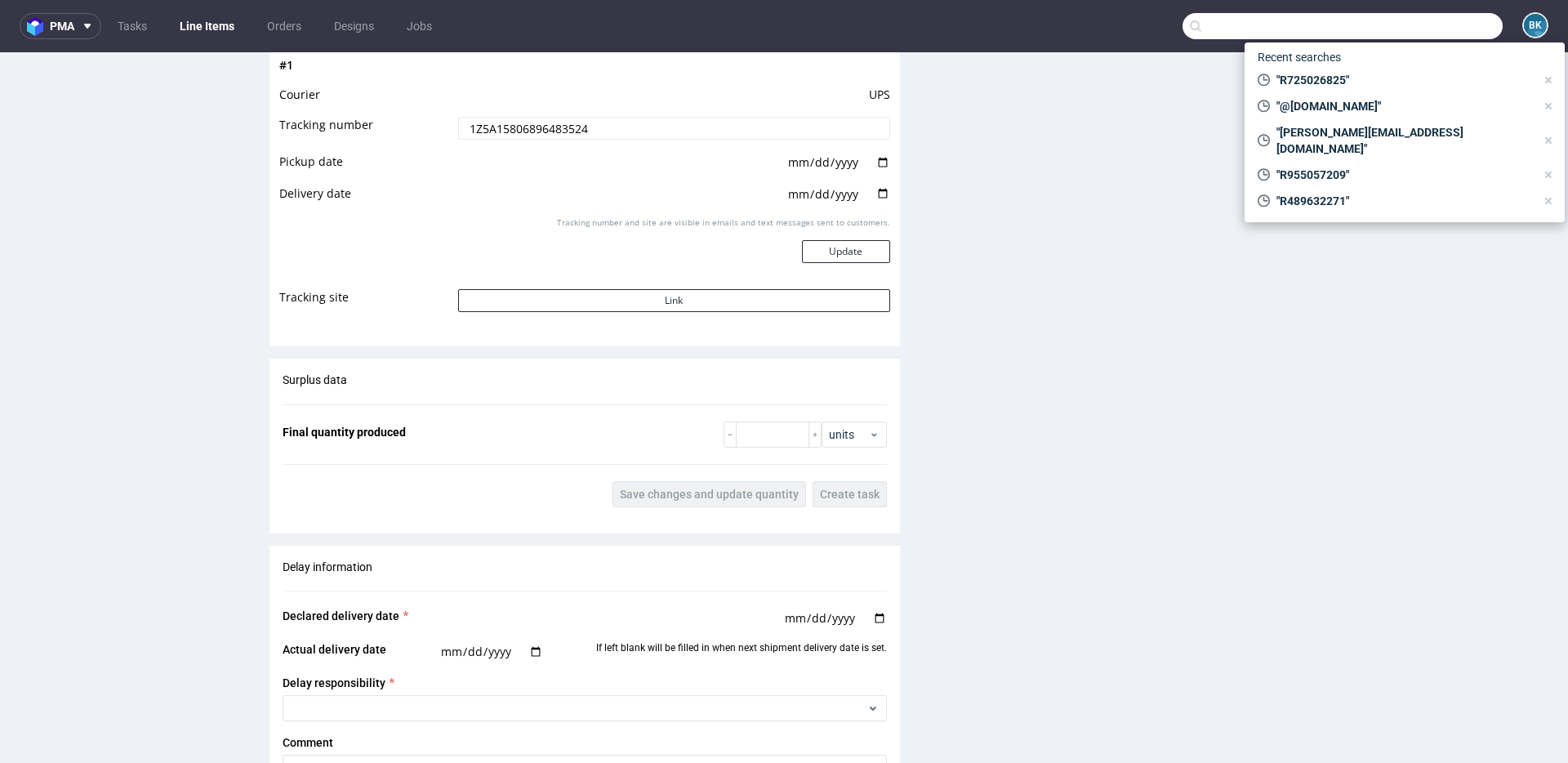
click at [1434, 32] on input "text" at bounding box center [1343, 26] width 320 height 26
paste input "R725026825"
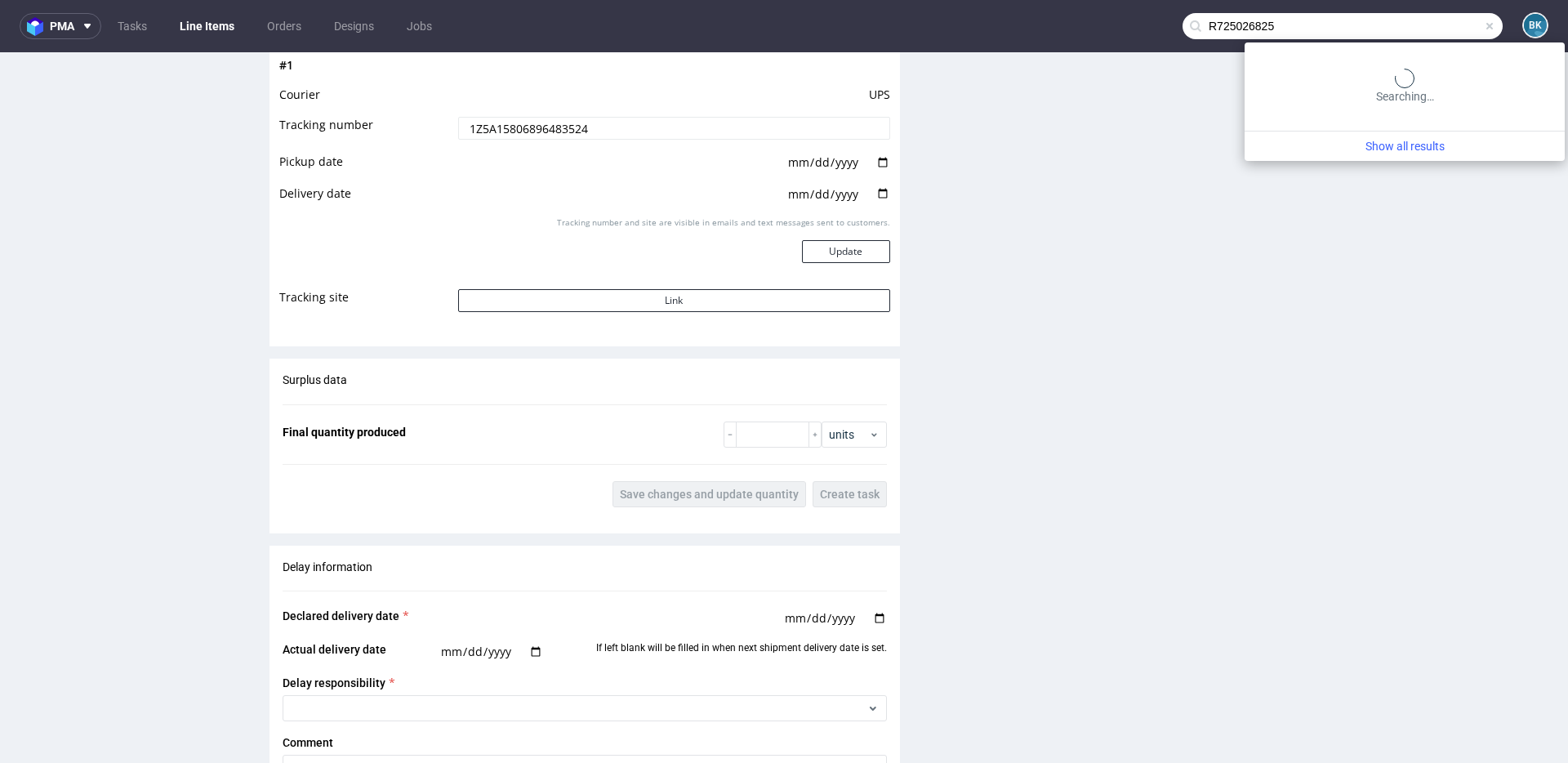
type input "R725026825"
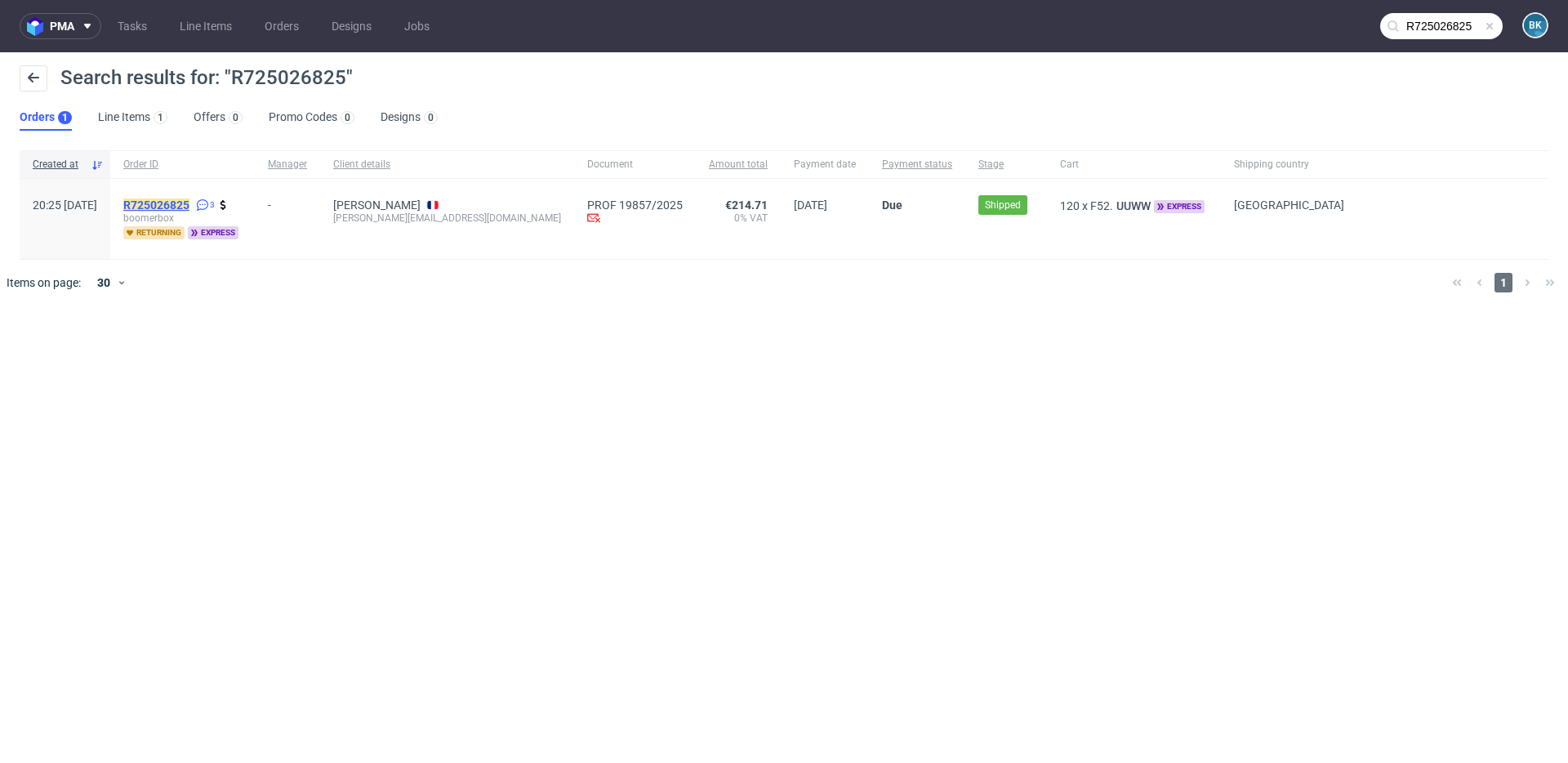
click at [189, 207] on mark "R725026825" at bounding box center [155, 205] width 66 height 13
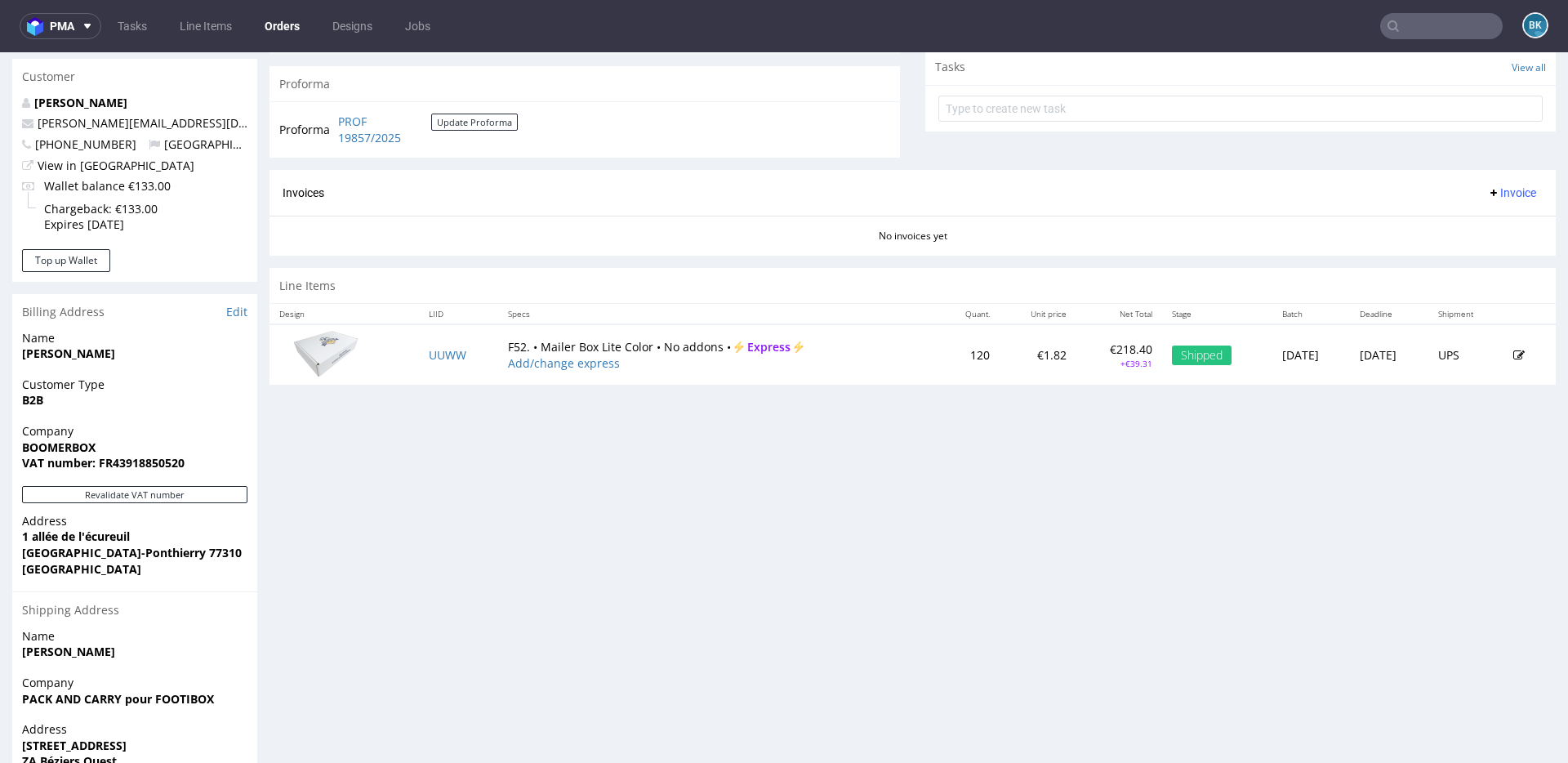
scroll to position [621, 0]
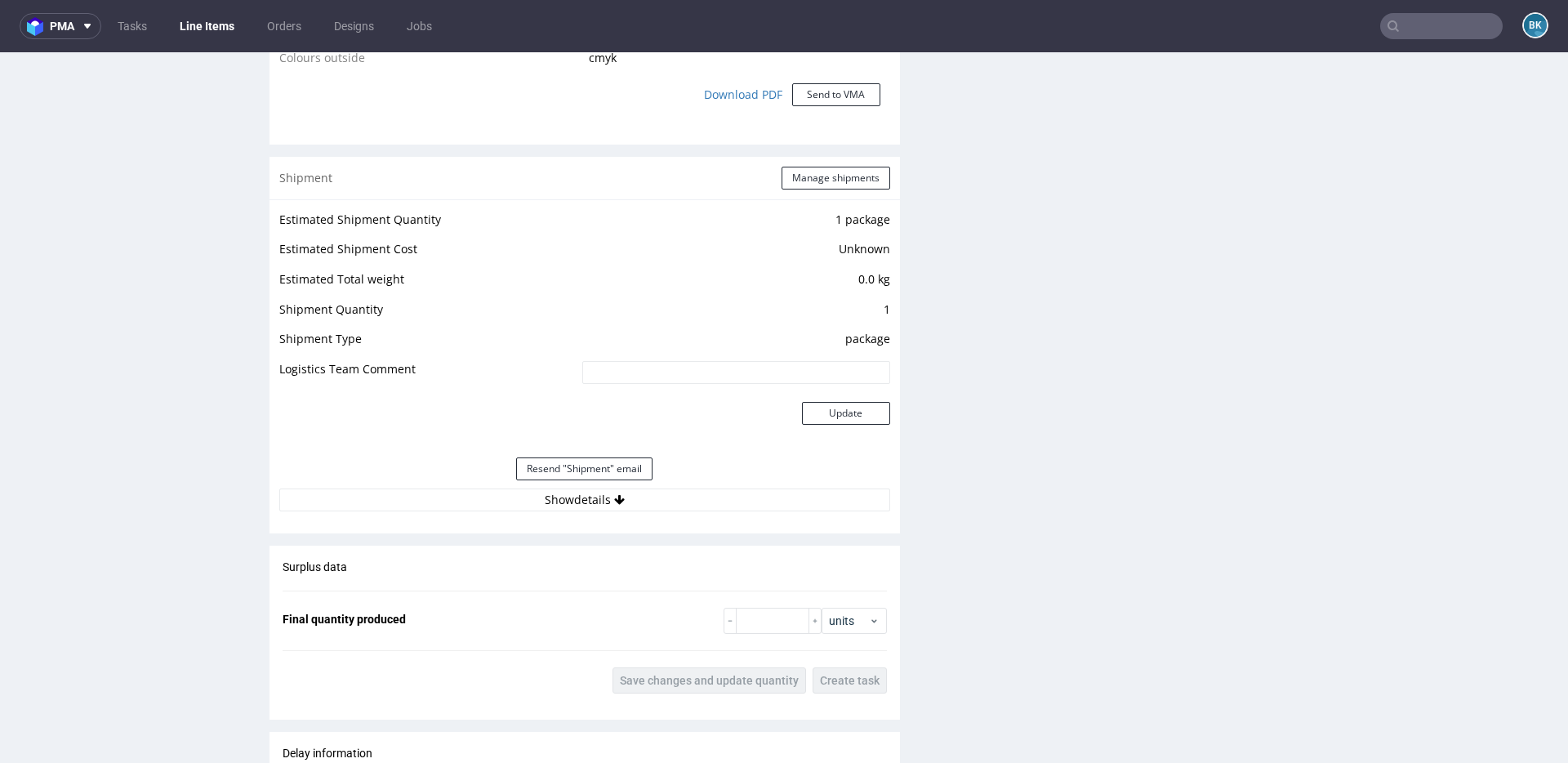
scroll to position [1466, 0]
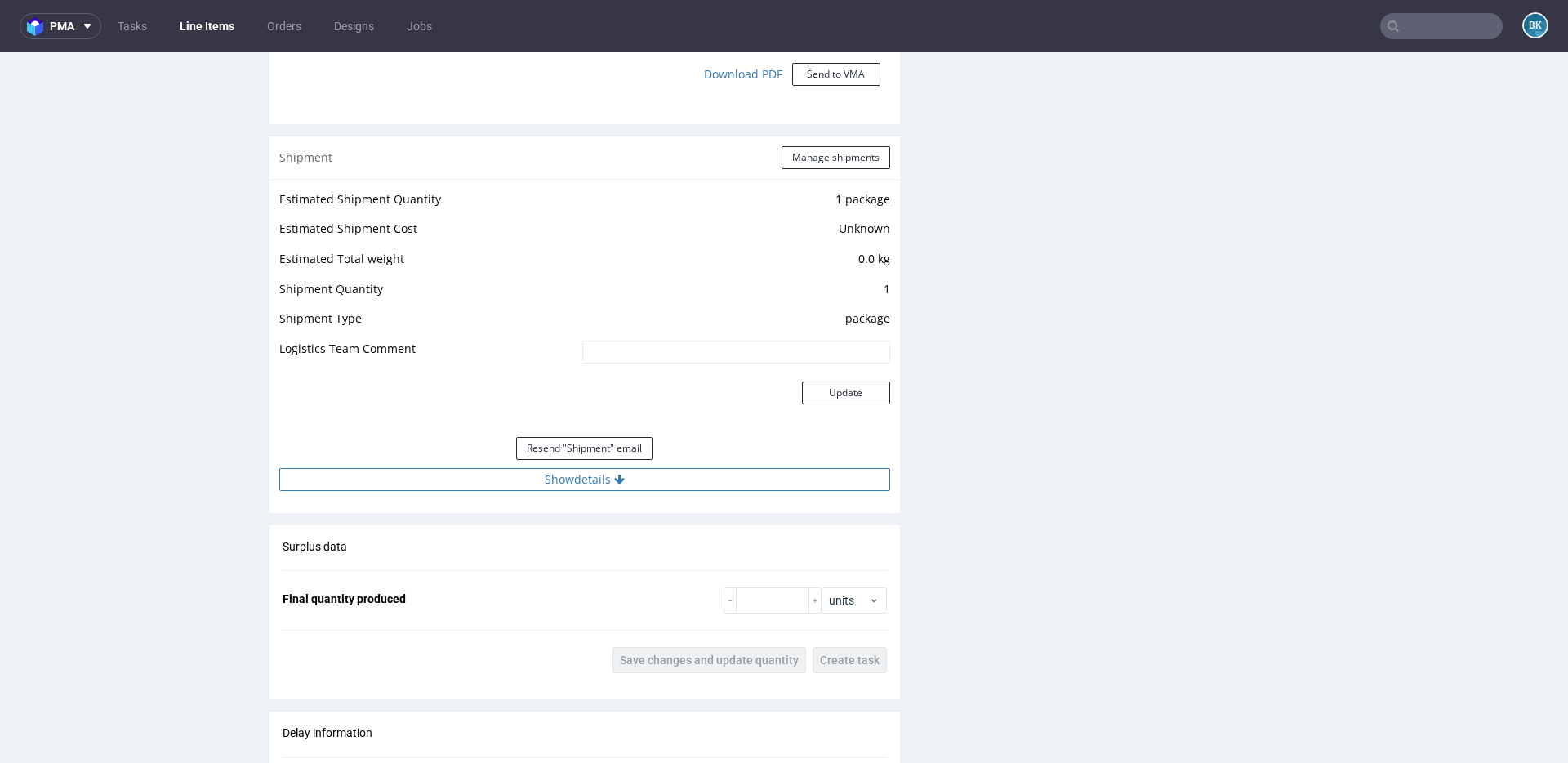
click at [577, 488] on button "Show details" at bounding box center [585, 480] width 611 height 23
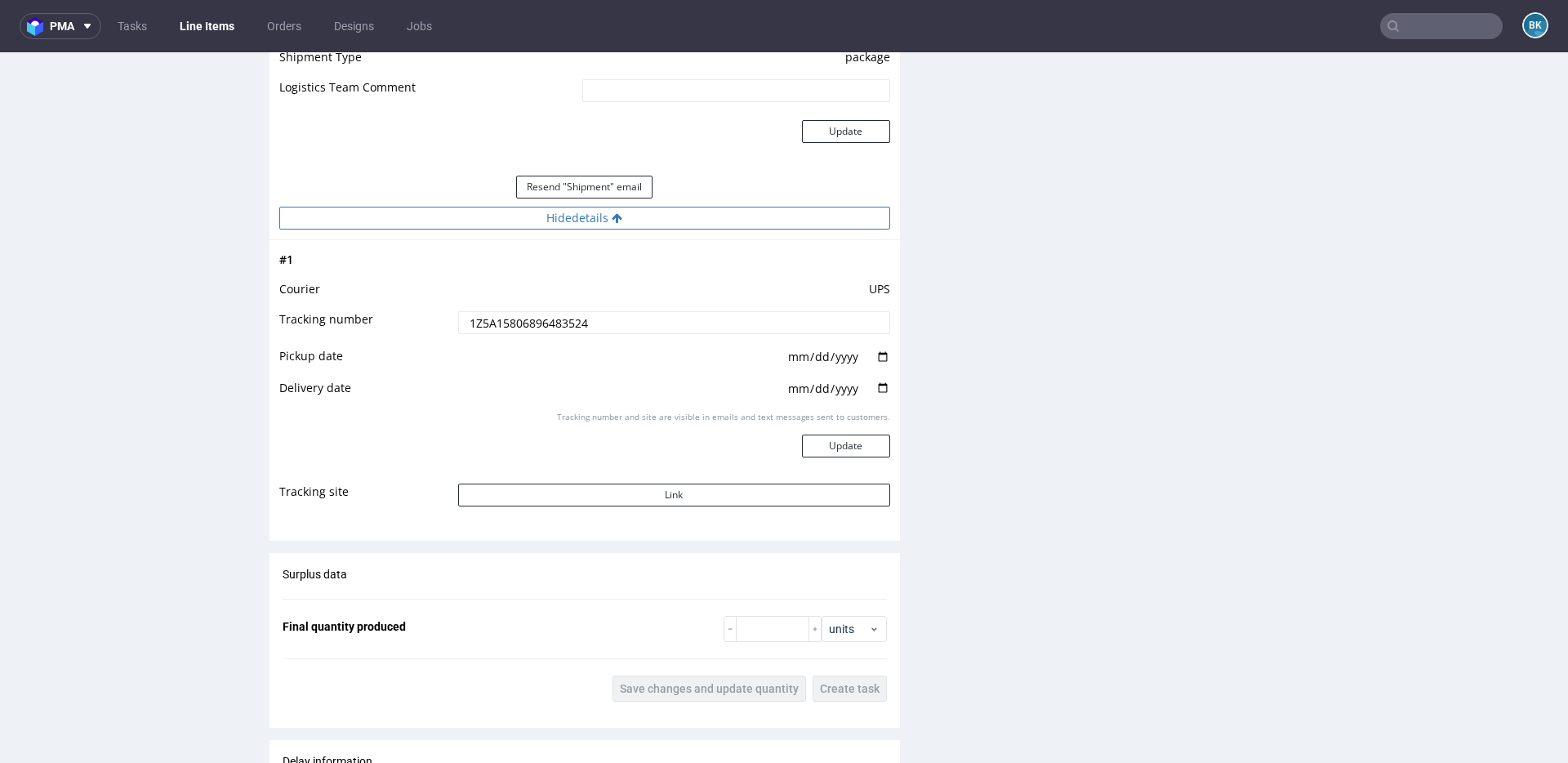
scroll to position [1737, 0]
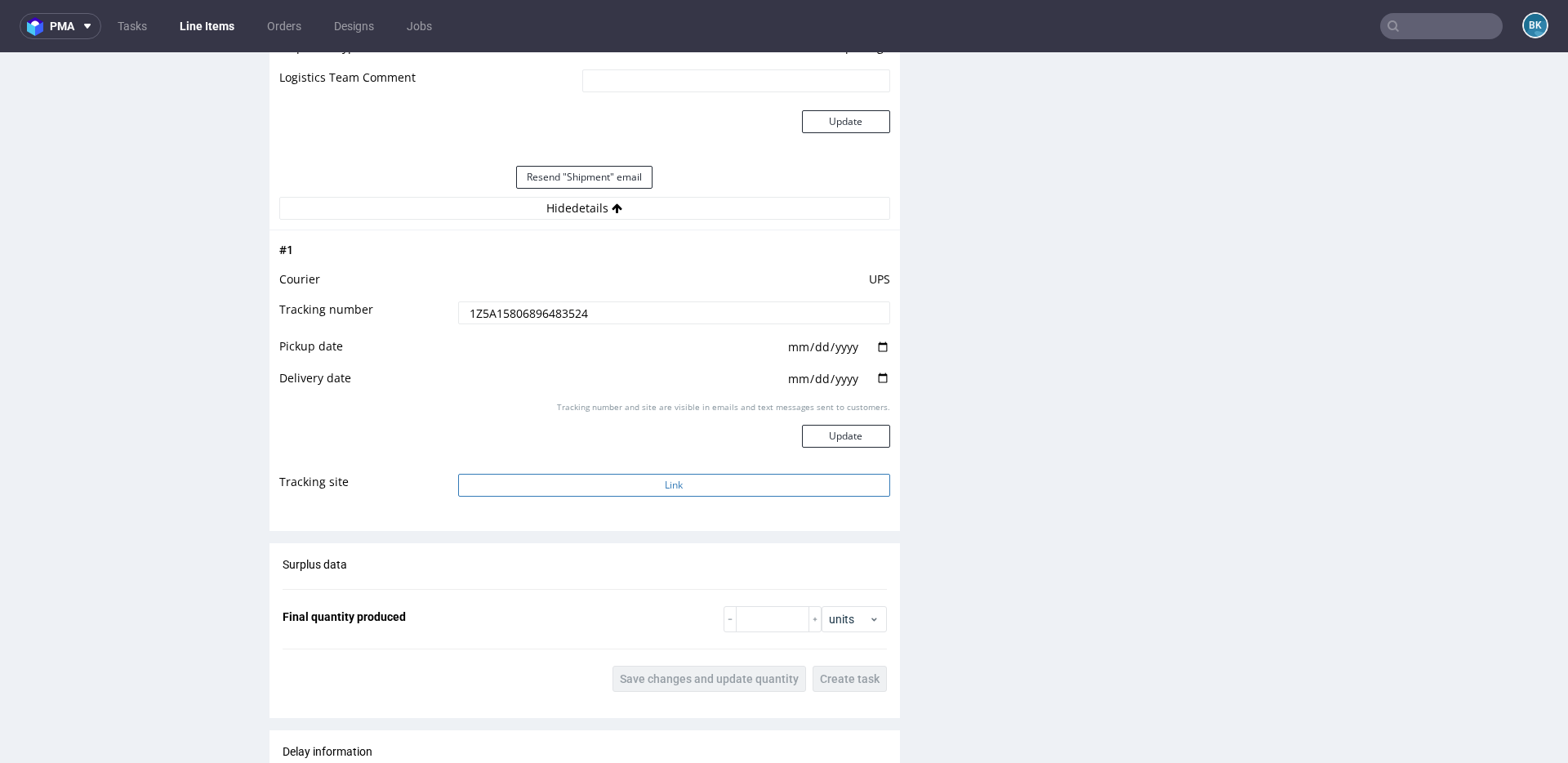
click at [640, 491] on button "Link" at bounding box center [674, 485] width 432 height 23
drag, startPoint x: 614, startPoint y: 309, endPoint x: 308, endPoint y: 307, distance: 306.0
click at [308, 307] on tr "Tracking number 1Z5A15806896483524" at bounding box center [585, 318] width 611 height 36
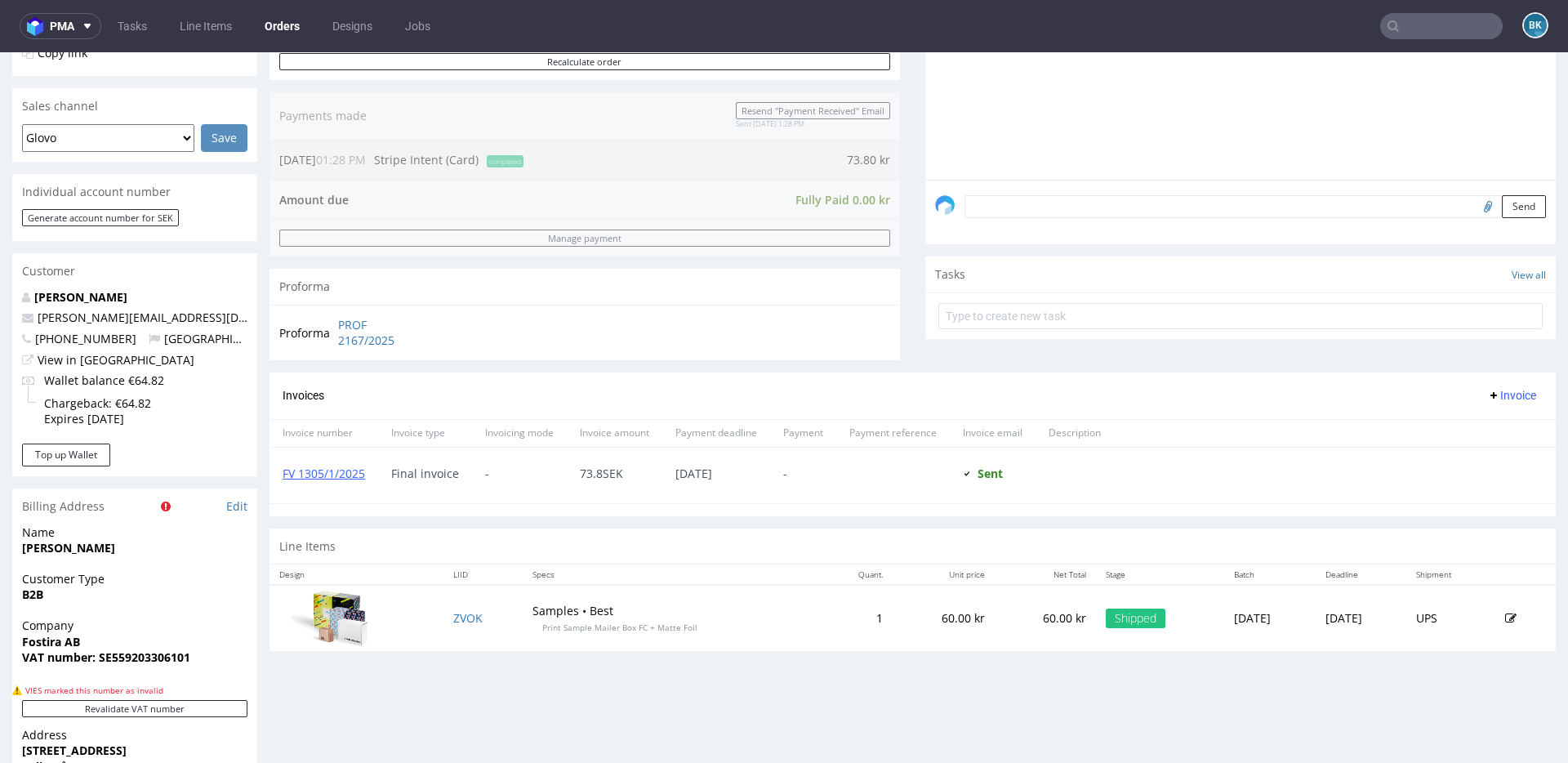
scroll to position [556, 0]
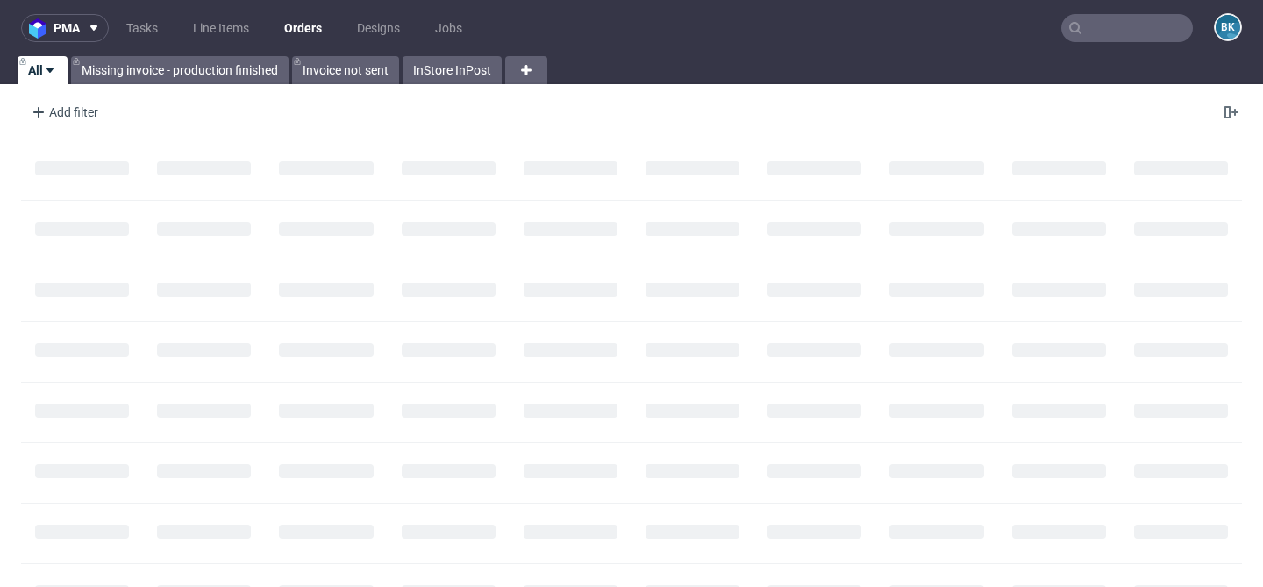
click at [1129, 30] on input "text" at bounding box center [1127, 28] width 132 height 28
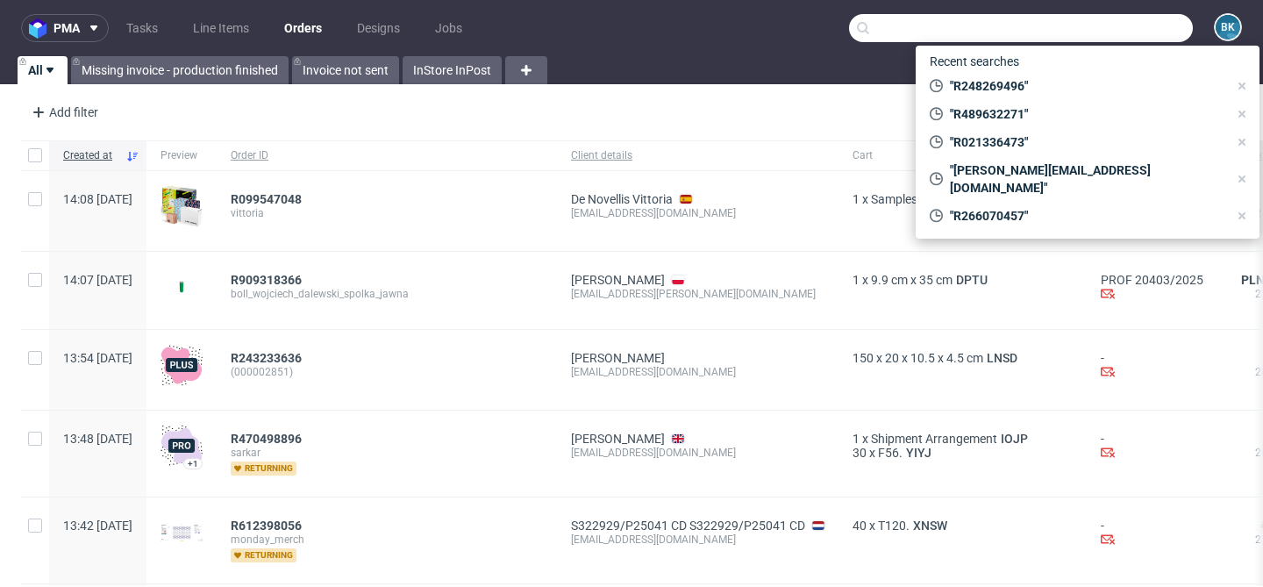
paste input "R248269496"
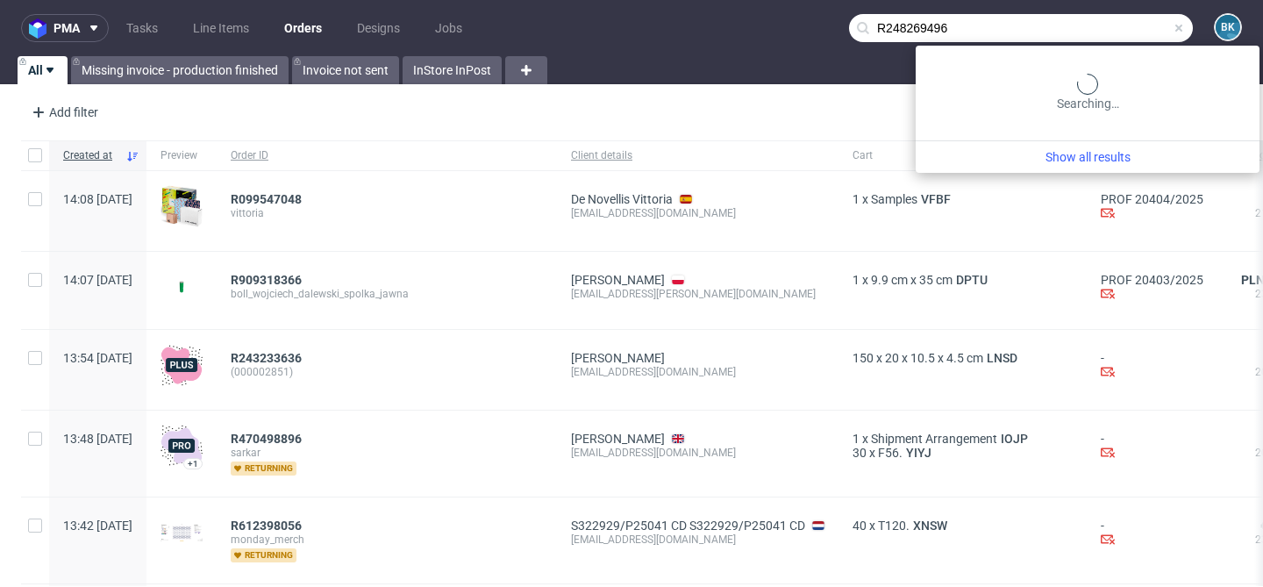
type input "R248269496"
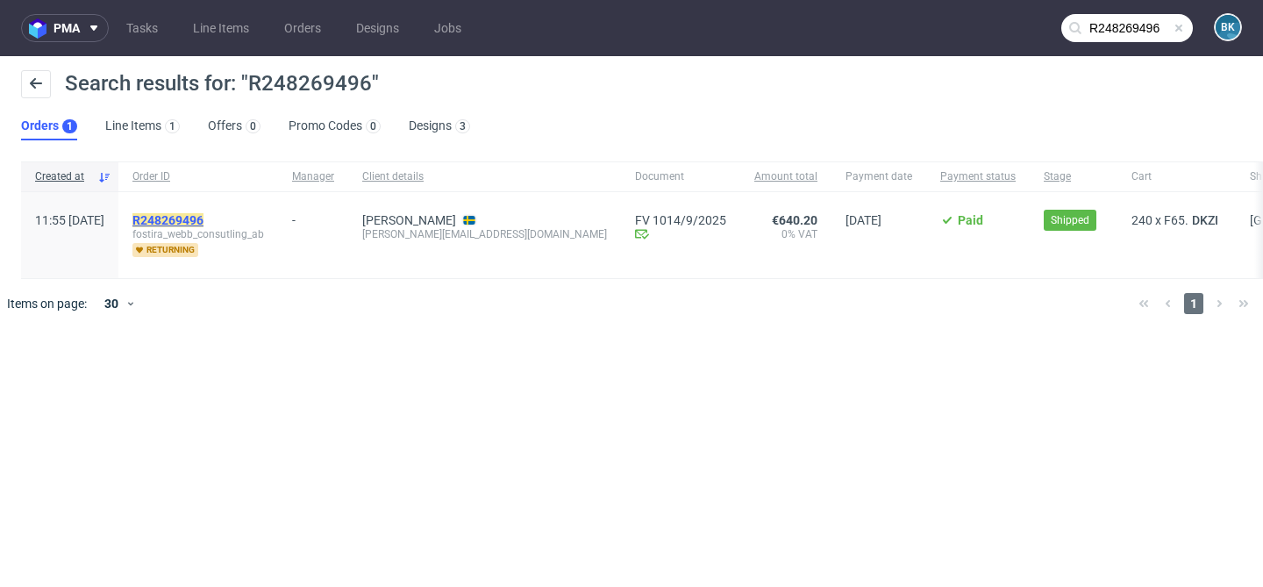
click at [203, 221] on mark "R248269496" at bounding box center [167, 220] width 71 height 14
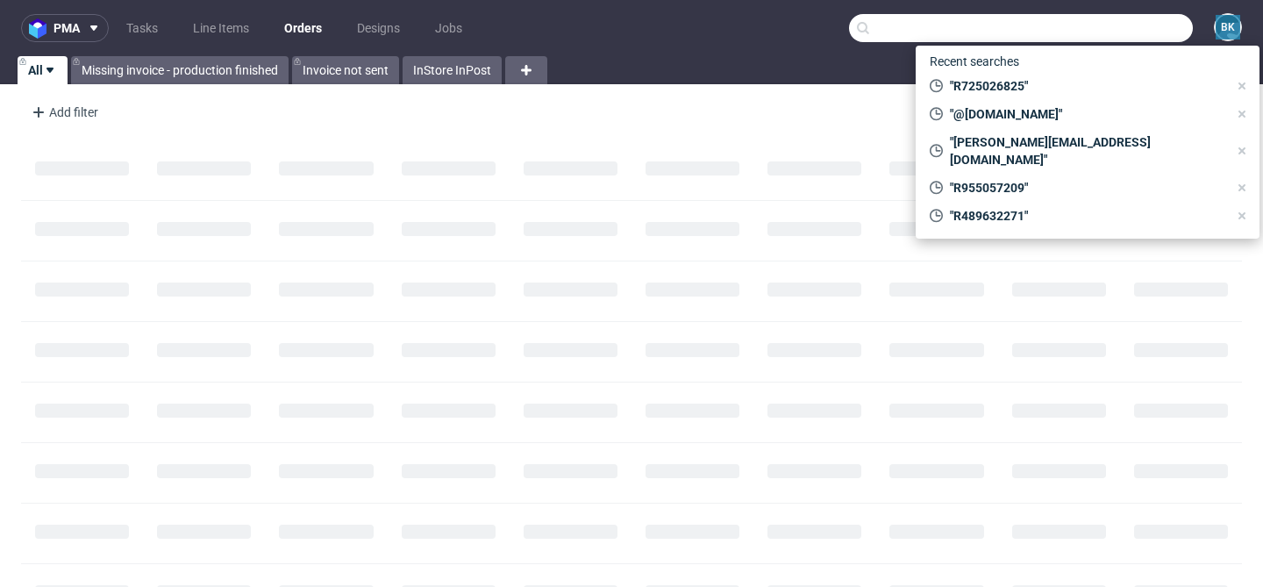
click at [1102, 25] on input "text" at bounding box center [1021, 28] width 344 height 28
paste input "R429614469"
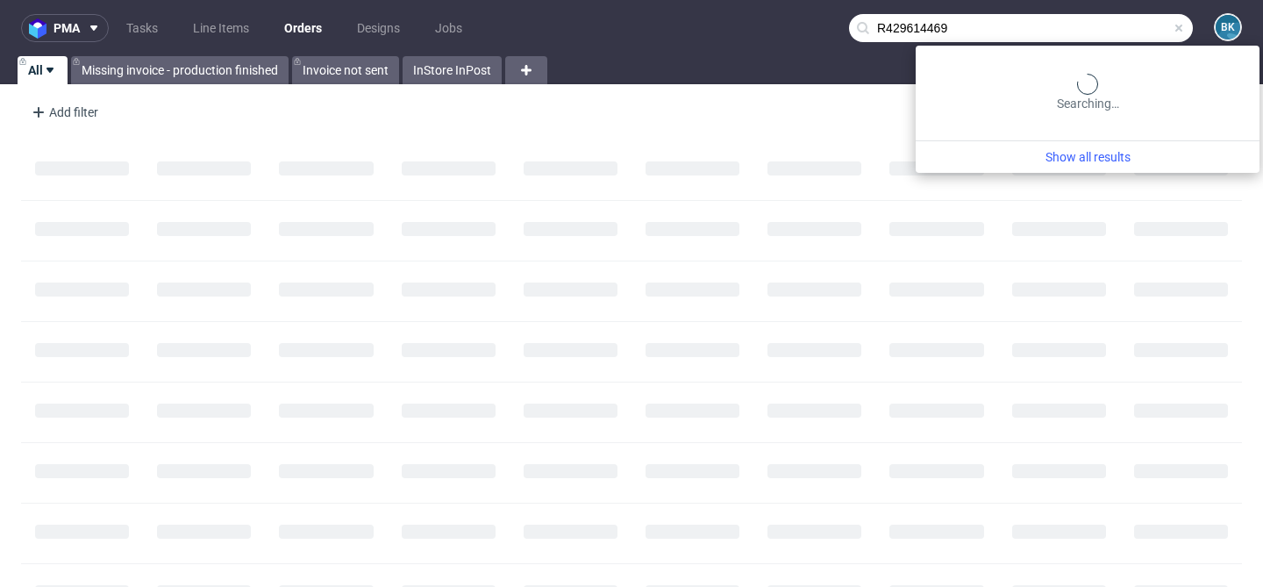
type input "R429614469"
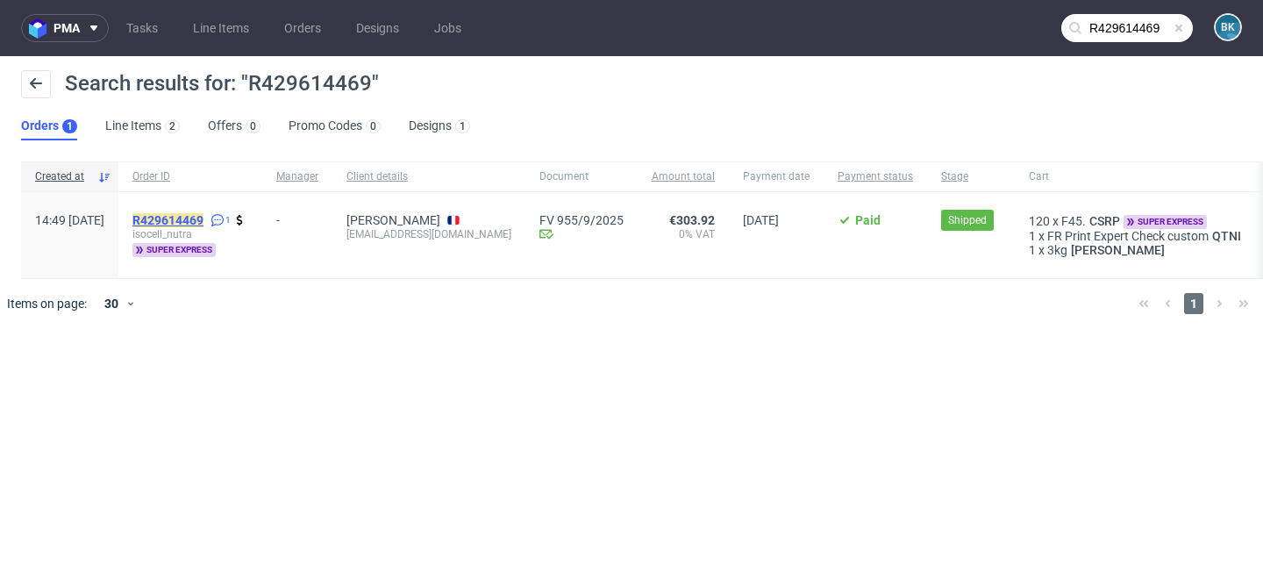
click at [203, 216] on mark "R429614469" at bounding box center [167, 220] width 71 height 14
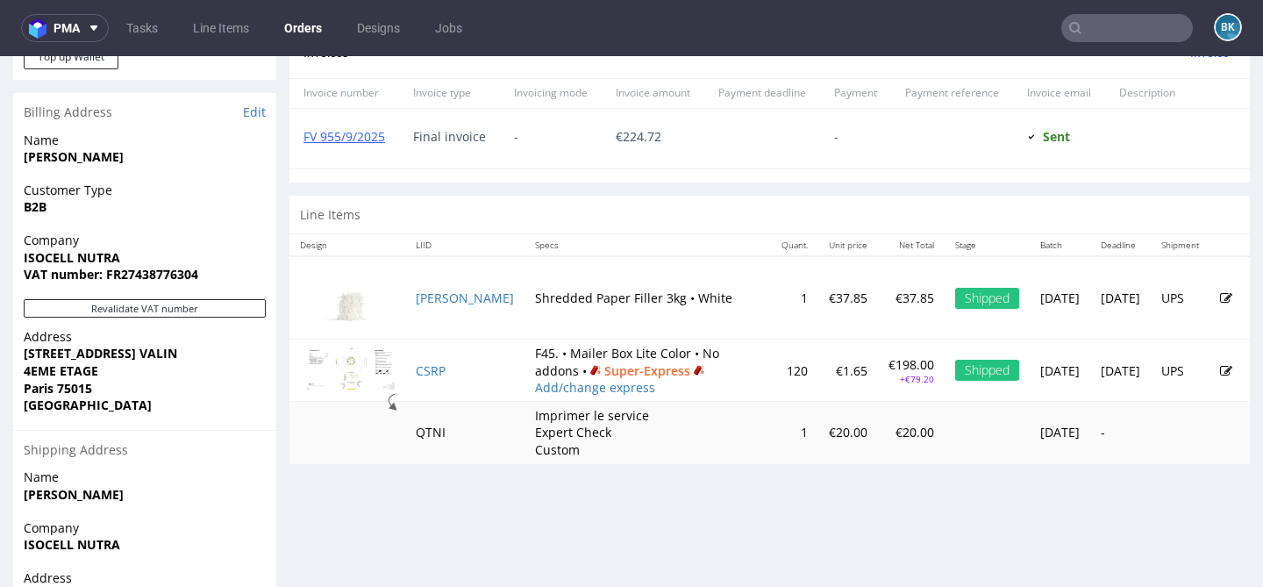
scroll to position [882, 0]
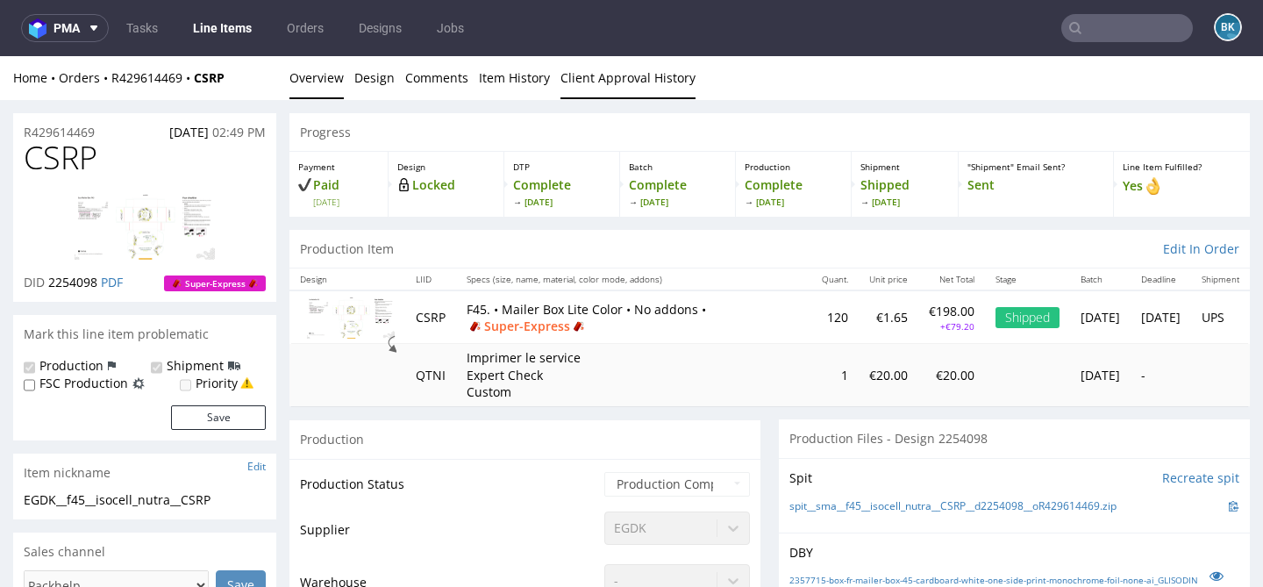
click at [596, 87] on link "Client Approval History" at bounding box center [627, 77] width 135 height 43
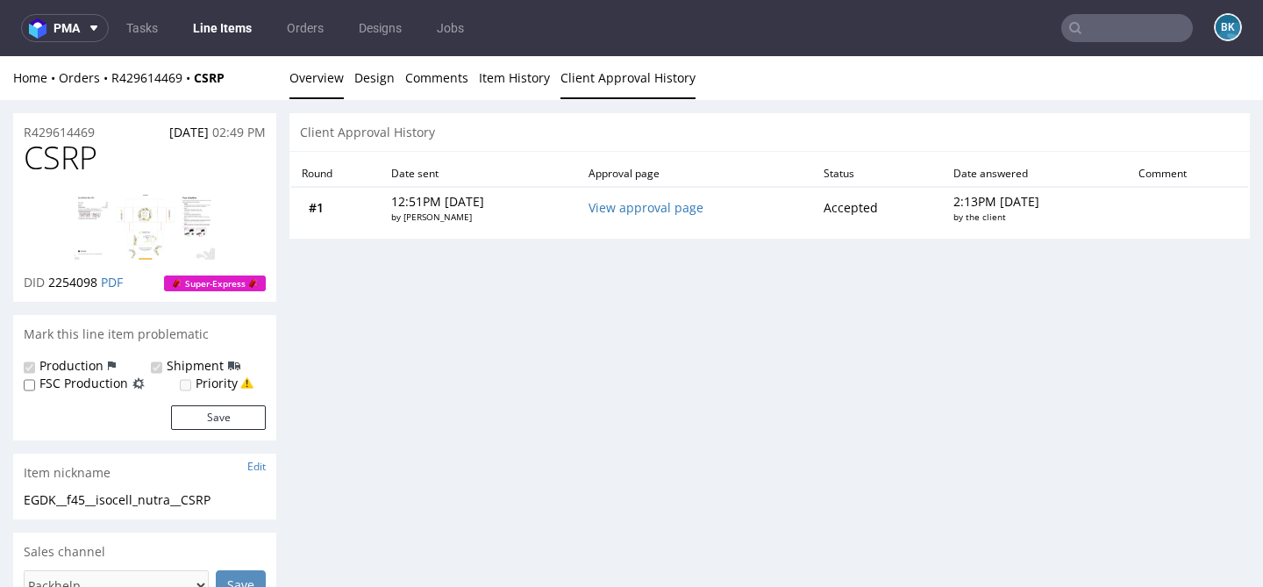
click at [318, 75] on link "Overview" at bounding box center [316, 77] width 54 height 43
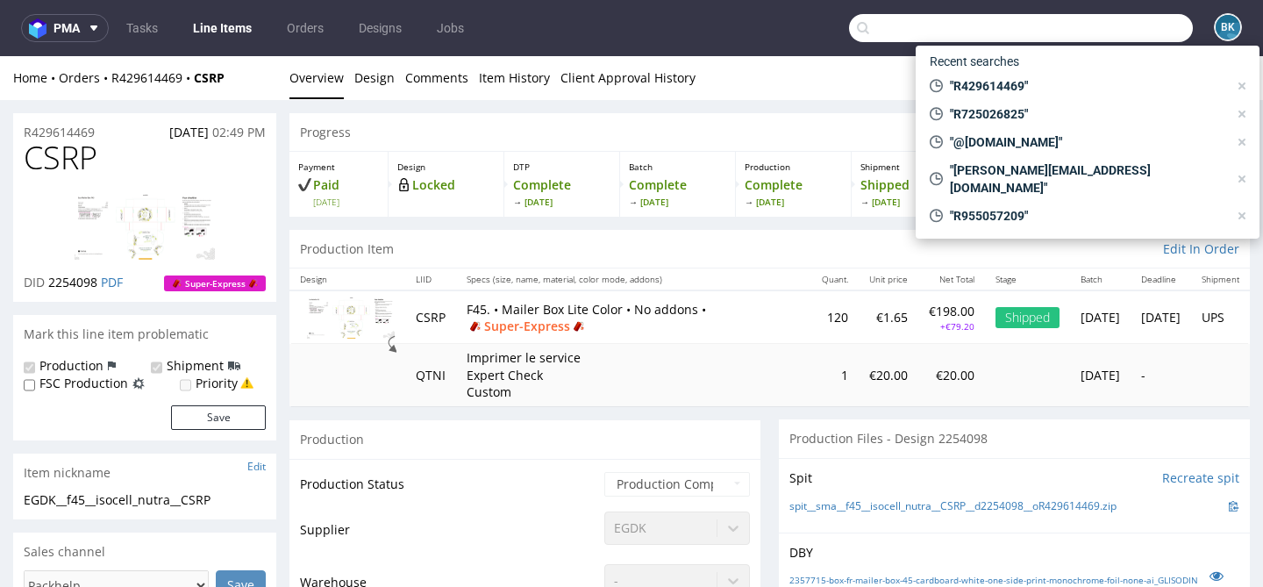
click at [1089, 23] on input "text" at bounding box center [1021, 28] width 344 height 28
paste input "R429614469"
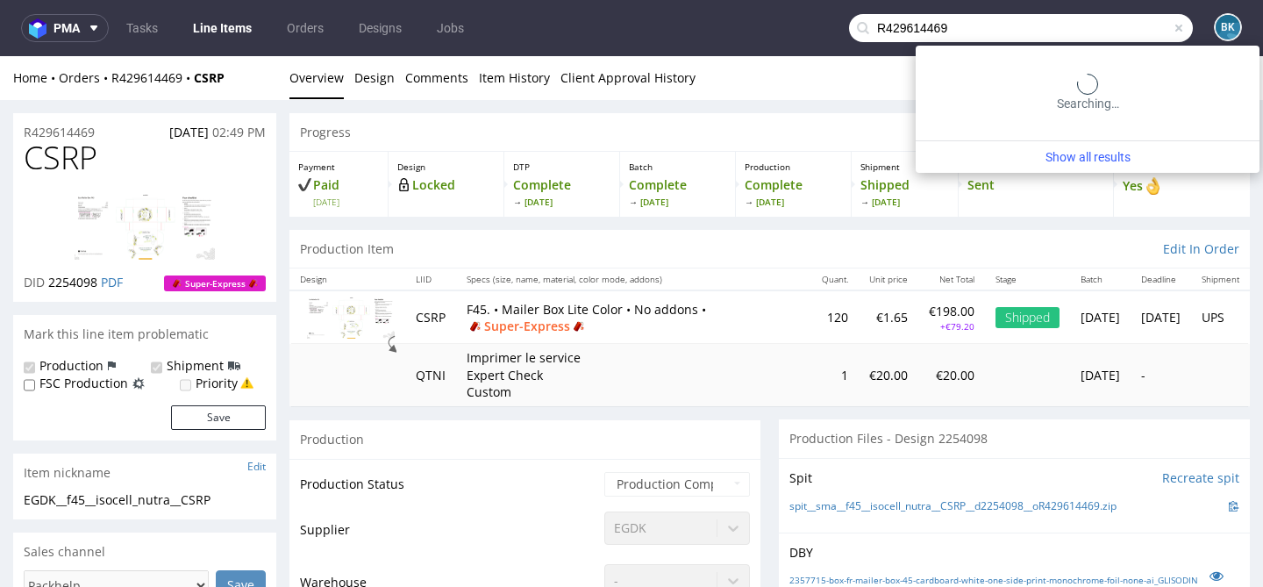
type input "R429614469"
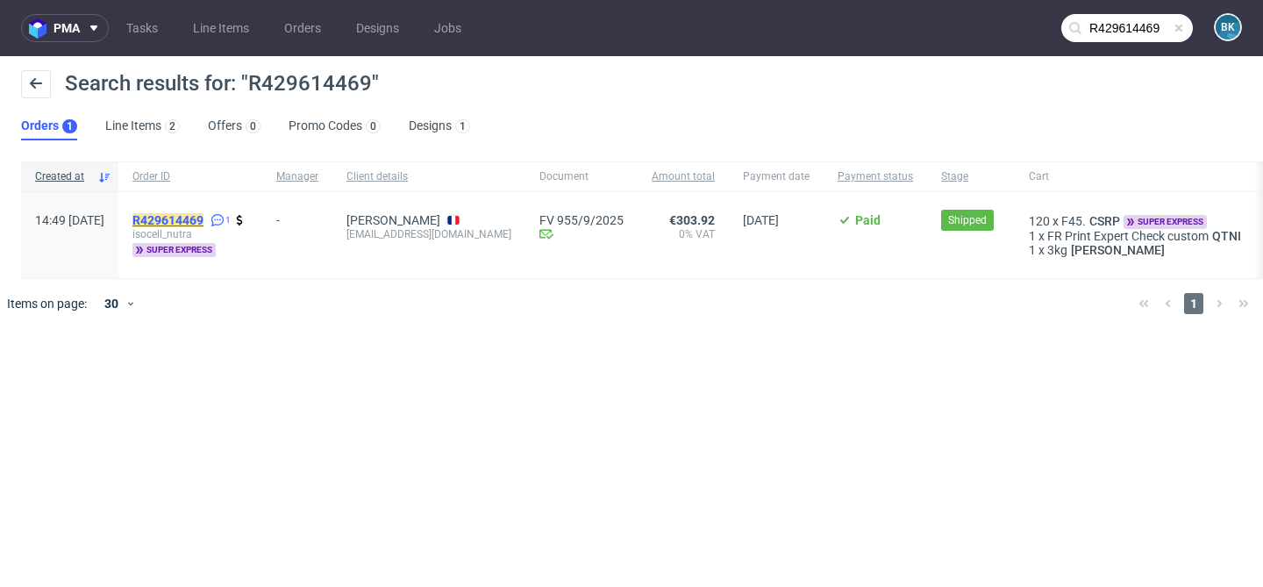
click at [203, 215] on mark "R429614469" at bounding box center [167, 220] width 71 height 14
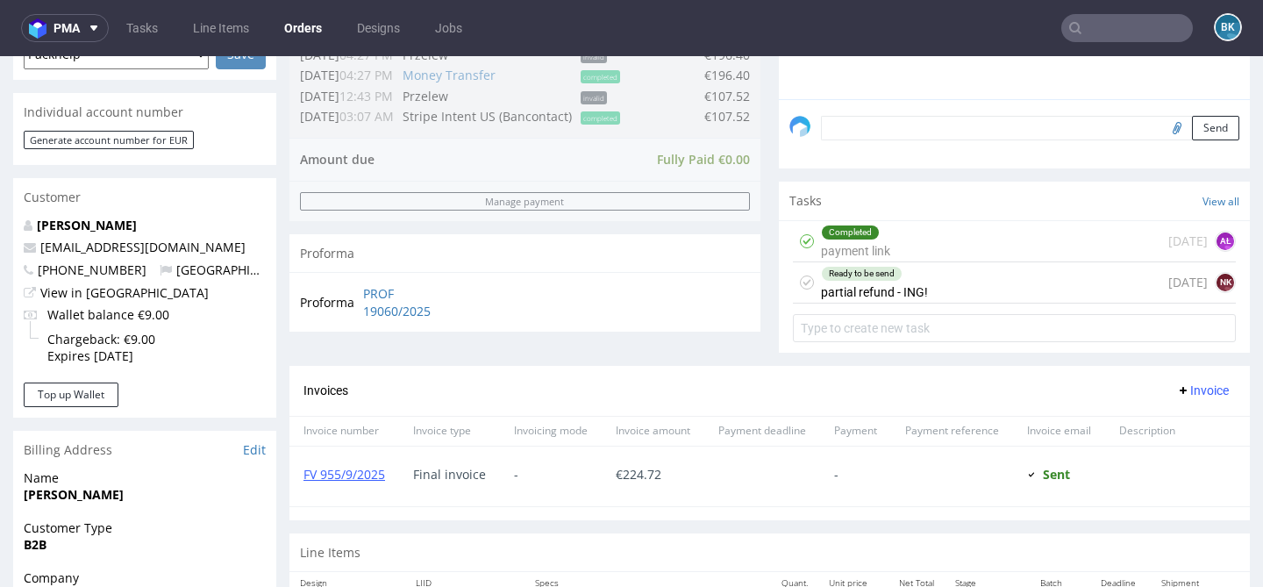
scroll to position [981, 0]
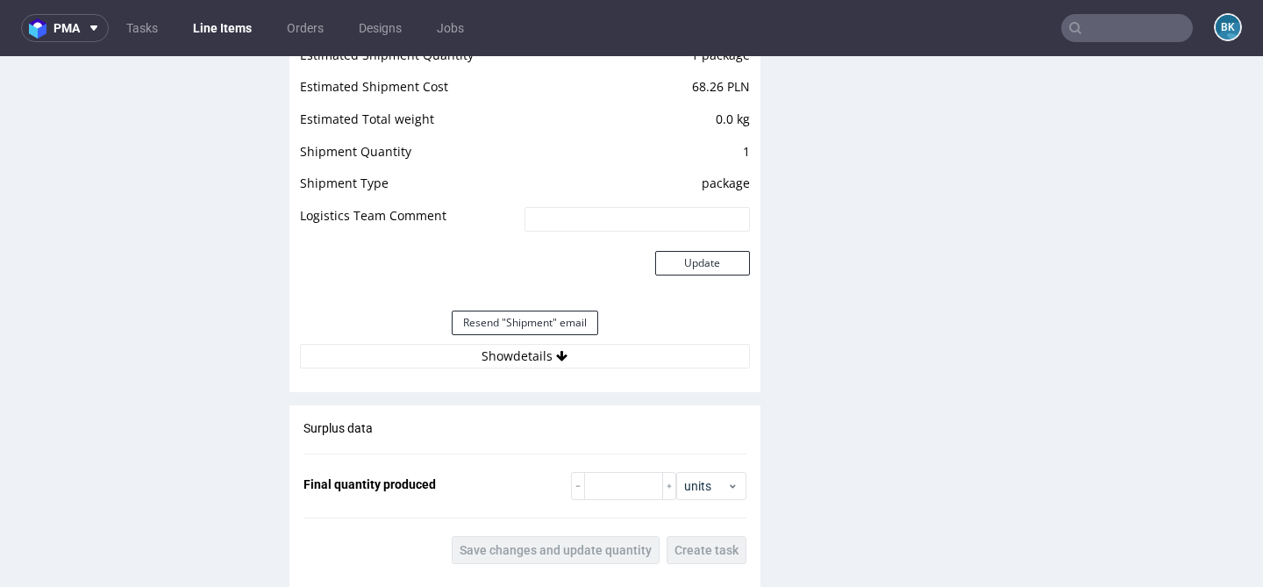
scroll to position [1840, 0]
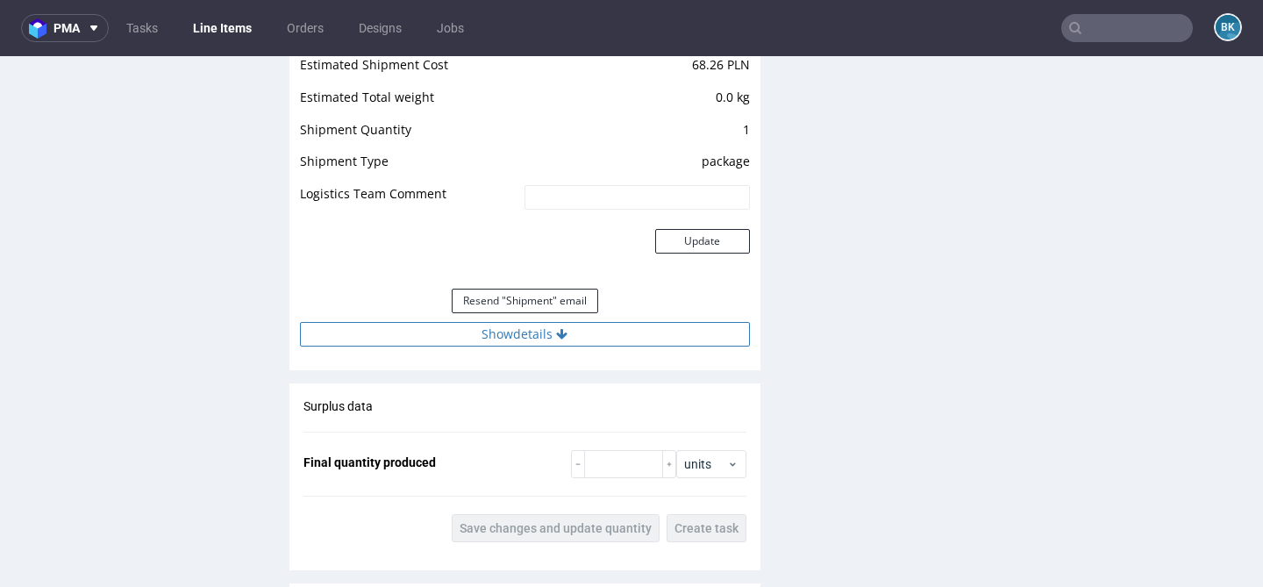
click at [510, 331] on button "Show details" at bounding box center [525, 334] width 450 height 25
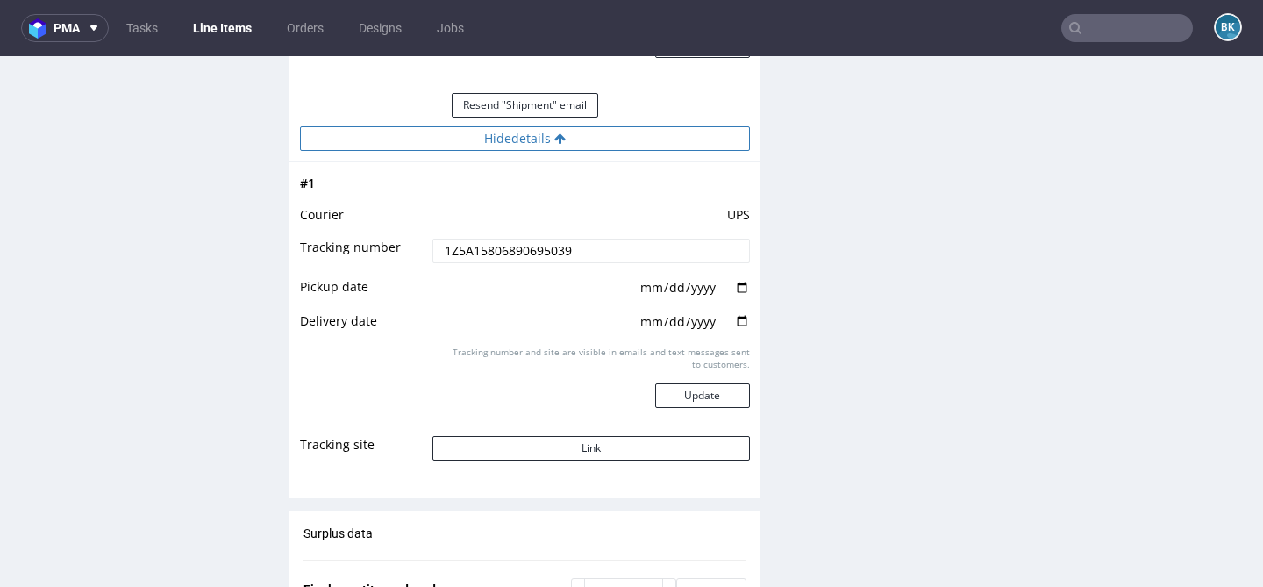
scroll to position [2037, 0]
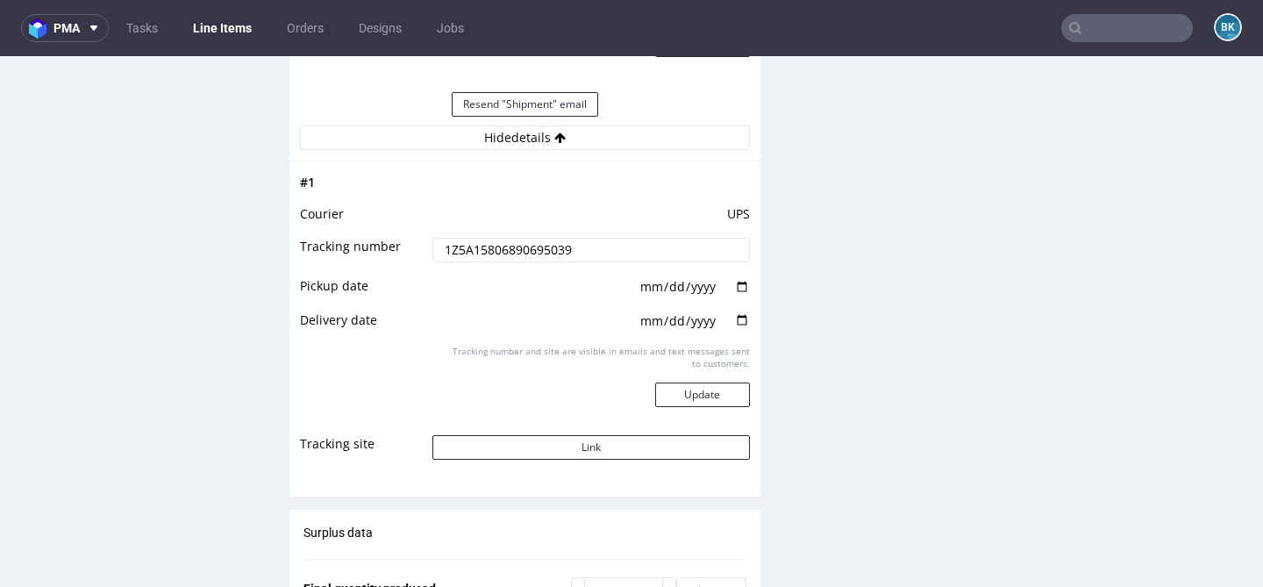
drag, startPoint x: 594, startPoint y: 242, endPoint x: 378, endPoint y: 241, distance: 215.8
click at [378, 242] on tr "Tracking number 1Z5A15806890695039" at bounding box center [525, 255] width 450 height 39
drag, startPoint x: 608, startPoint y: 254, endPoint x: 335, endPoint y: 253, distance: 272.8
click at [335, 253] on tr "Tracking number 1Z5A15806890695039" at bounding box center [525, 255] width 450 height 39
